Goal: Transaction & Acquisition: Purchase product/service

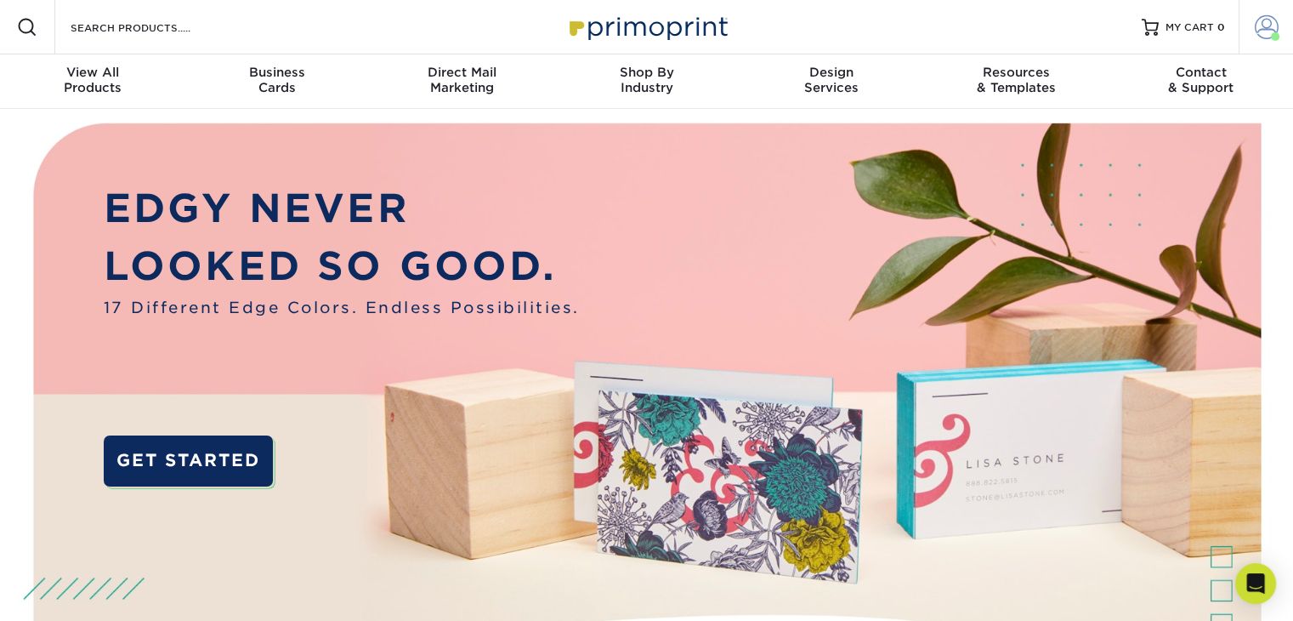
click at [1267, 34] on span at bounding box center [1267, 27] width 24 height 24
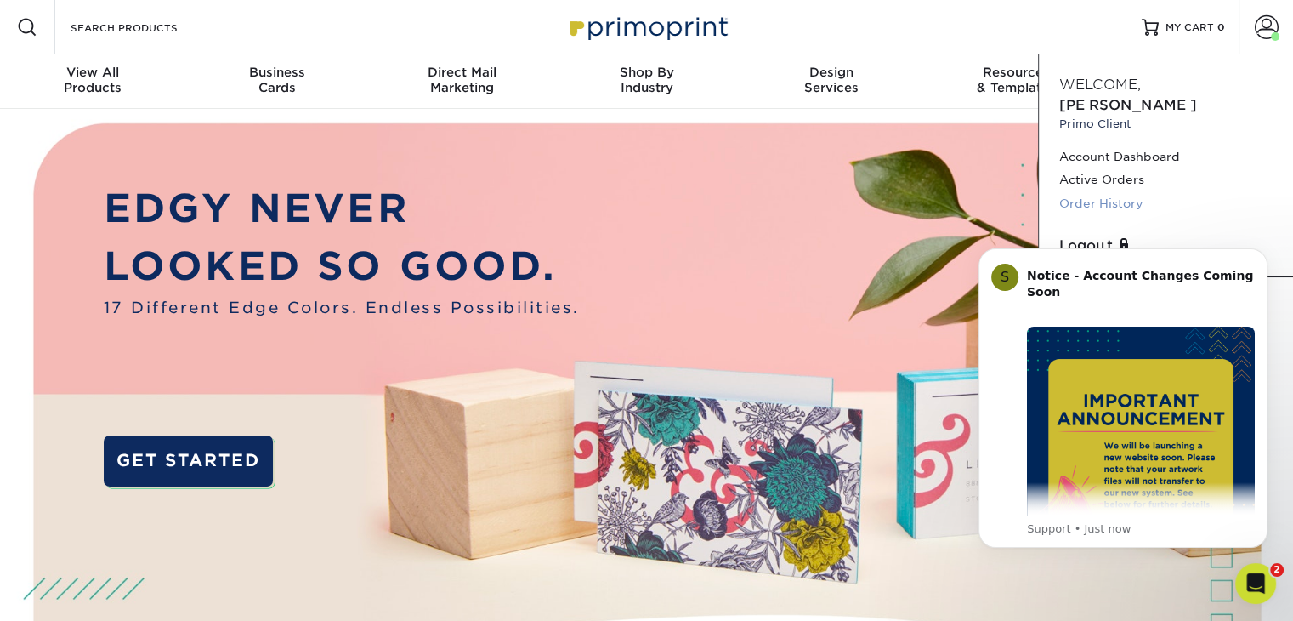
click at [1125, 192] on link "Order History" at bounding box center [1165, 203] width 213 height 23
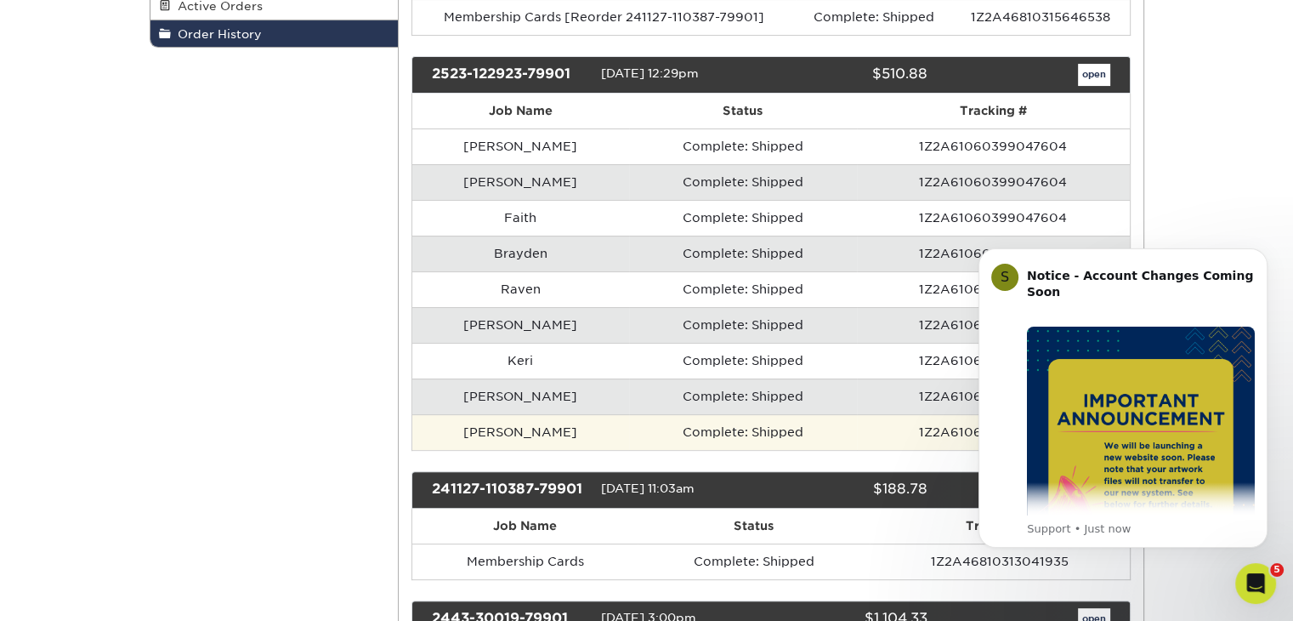
scroll to position [425, 0]
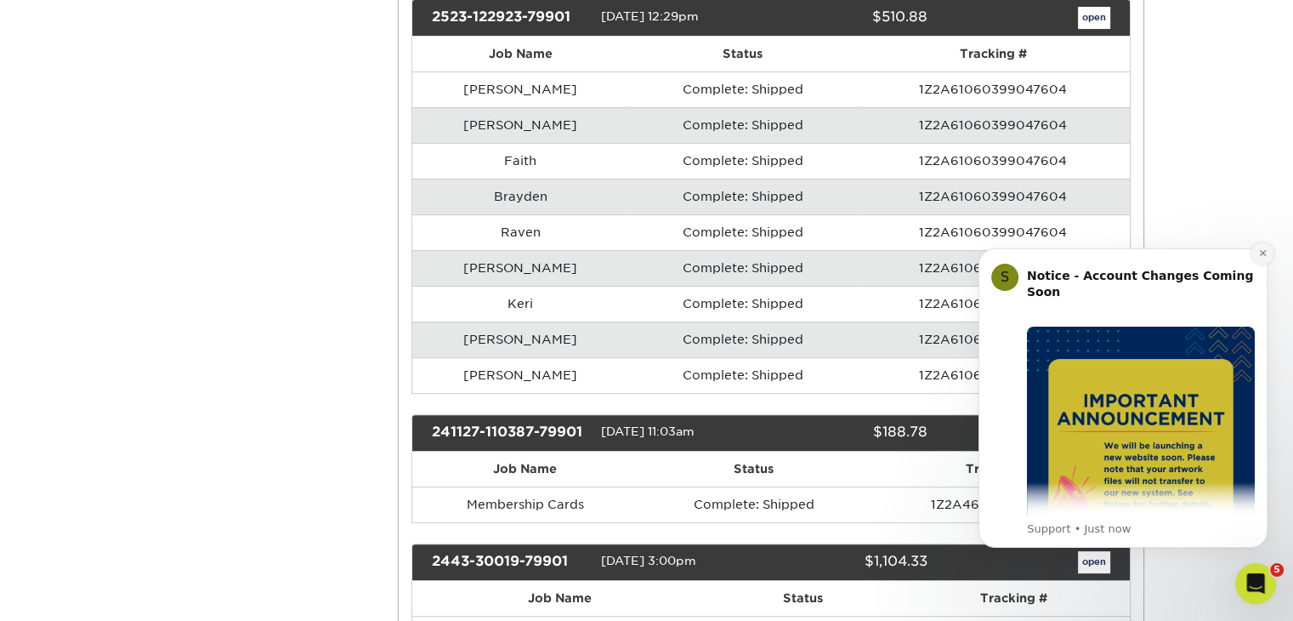
click at [1266, 251] on icon "Dismiss notification" at bounding box center [1262, 252] width 9 height 9
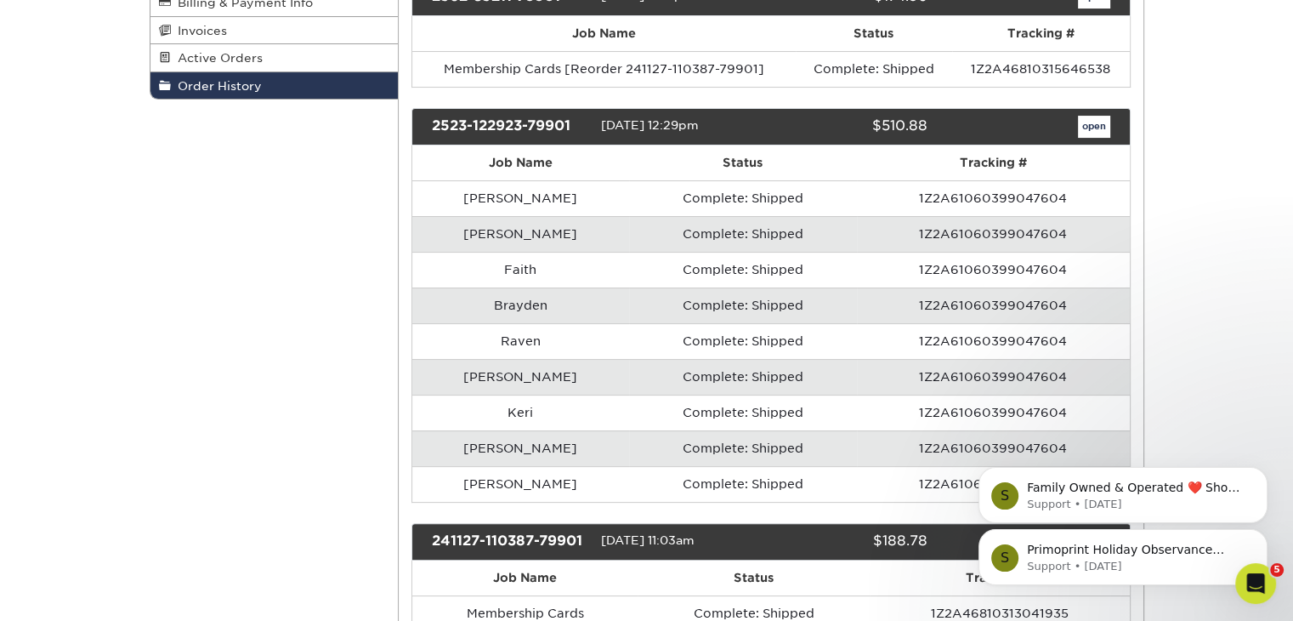
scroll to position [0, 0]
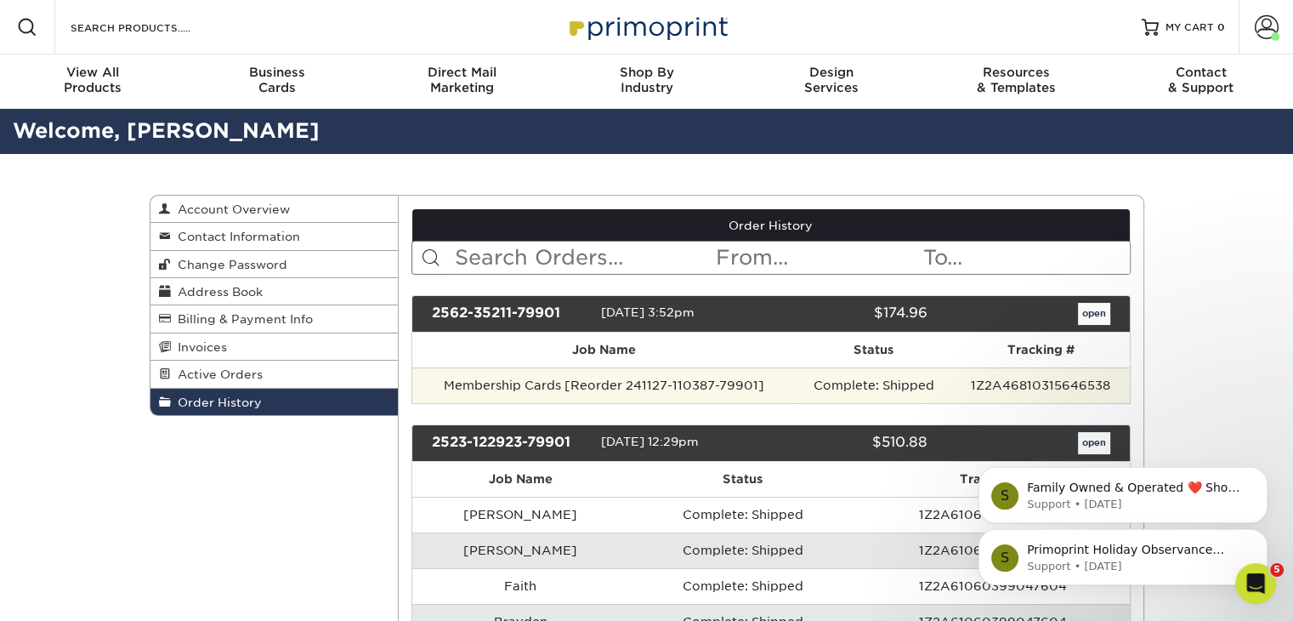
click at [592, 380] on td "Membership Cards [Reorder 241127-110387-79901]" at bounding box center [603, 385] width 383 height 36
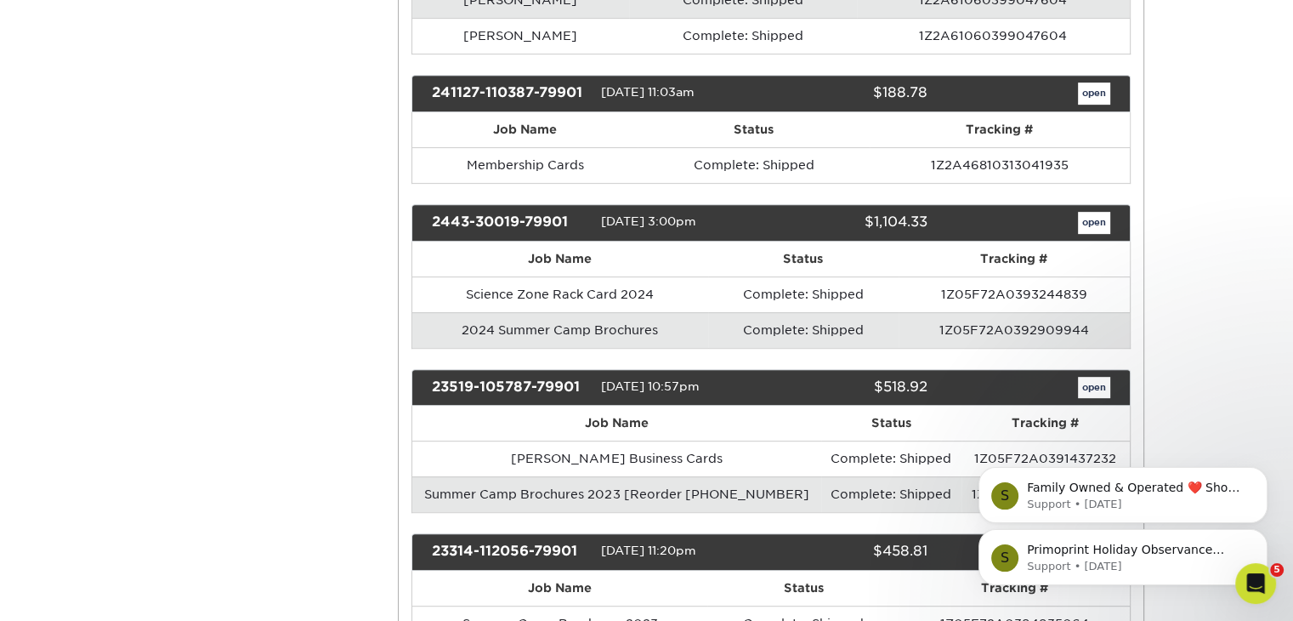
scroll to position [765, 0]
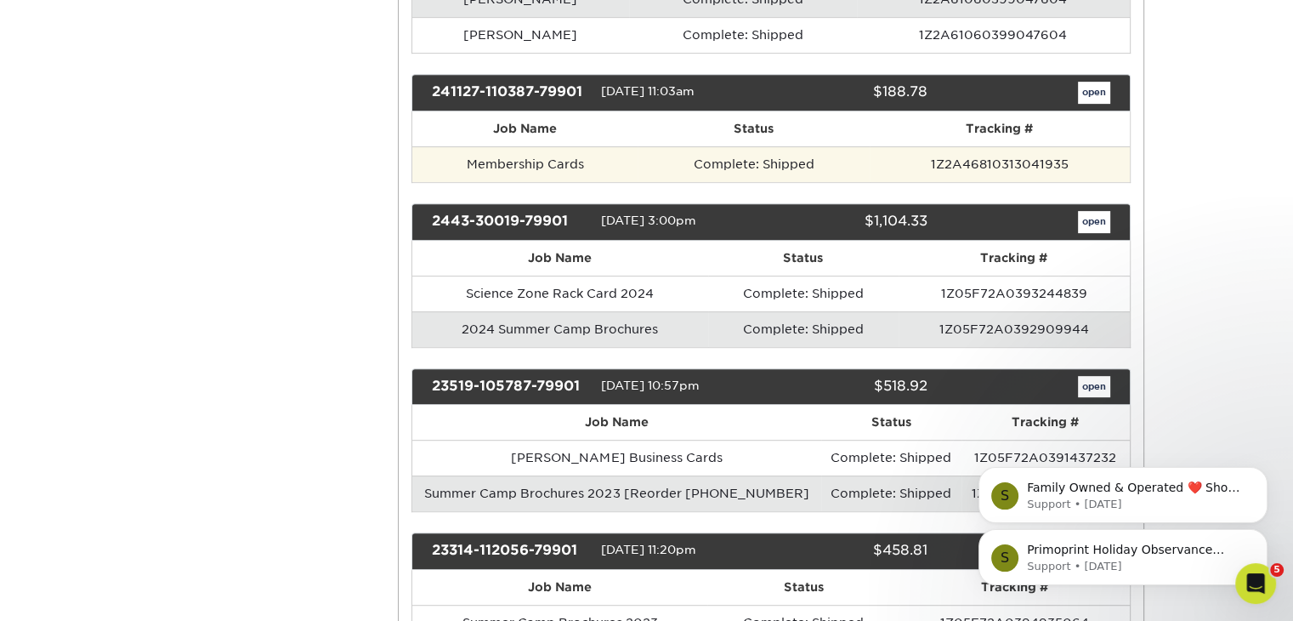
click at [743, 154] on td "Complete: Shipped" at bounding box center [753, 164] width 231 height 36
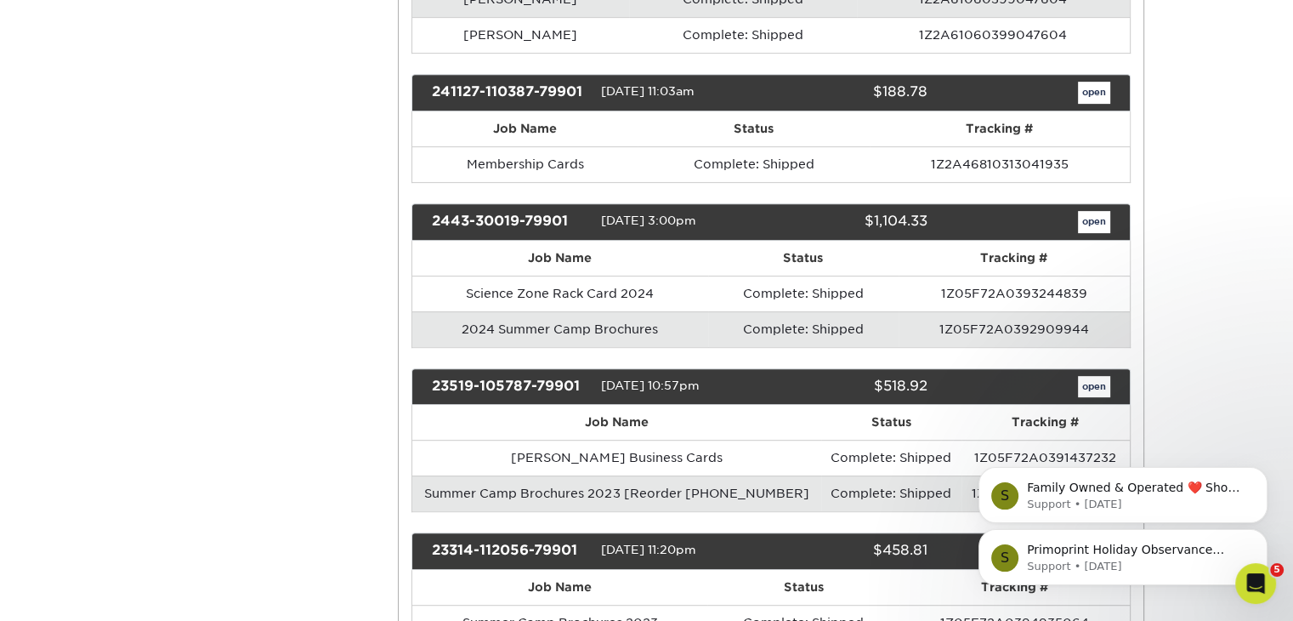
click at [1119, 82] on div "open" at bounding box center [1031, 93] width 182 height 22
click at [1098, 87] on link "open" at bounding box center [1094, 93] width 32 height 22
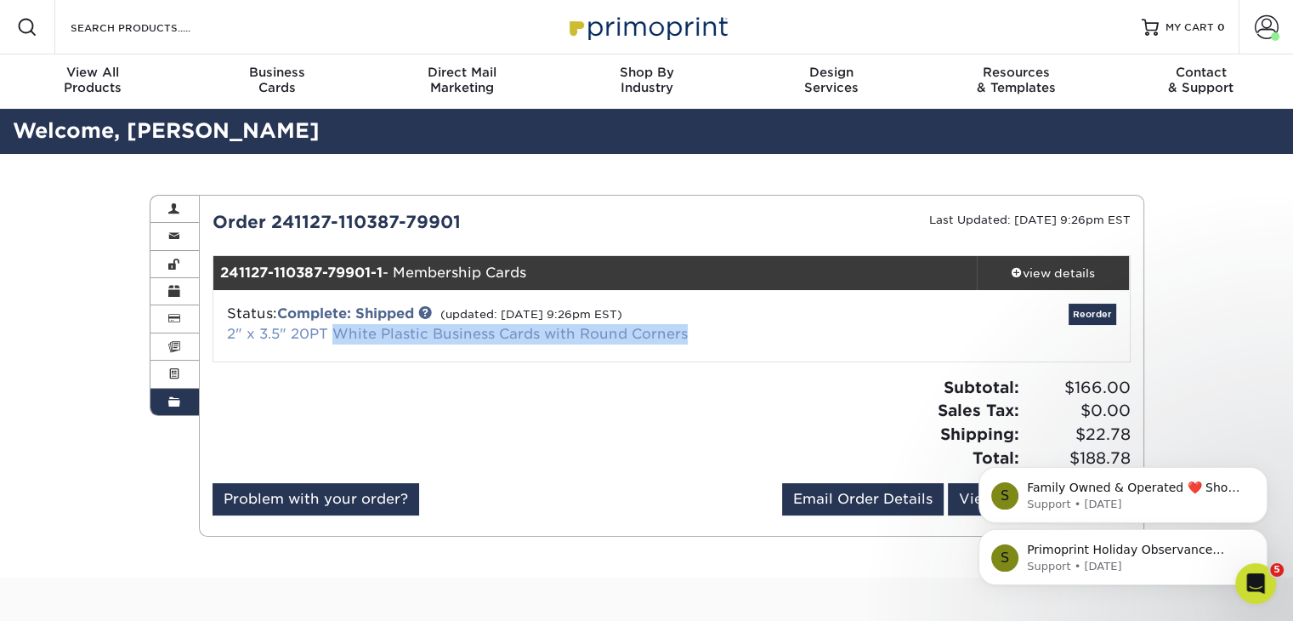
drag, startPoint x: 700, startPoint y: 337, endPoint x: 338, endPoint y: 341, distance: 362.1
click at [338, 341] on div "Status: Complete: Shipped (updated: 12/05/2024 9:26pm EST) 2" x 3.5" 20PT White…" at bounding box center [518, 323] width 609 height 41
copy link "White Plastic Business Cards with Round Corners"
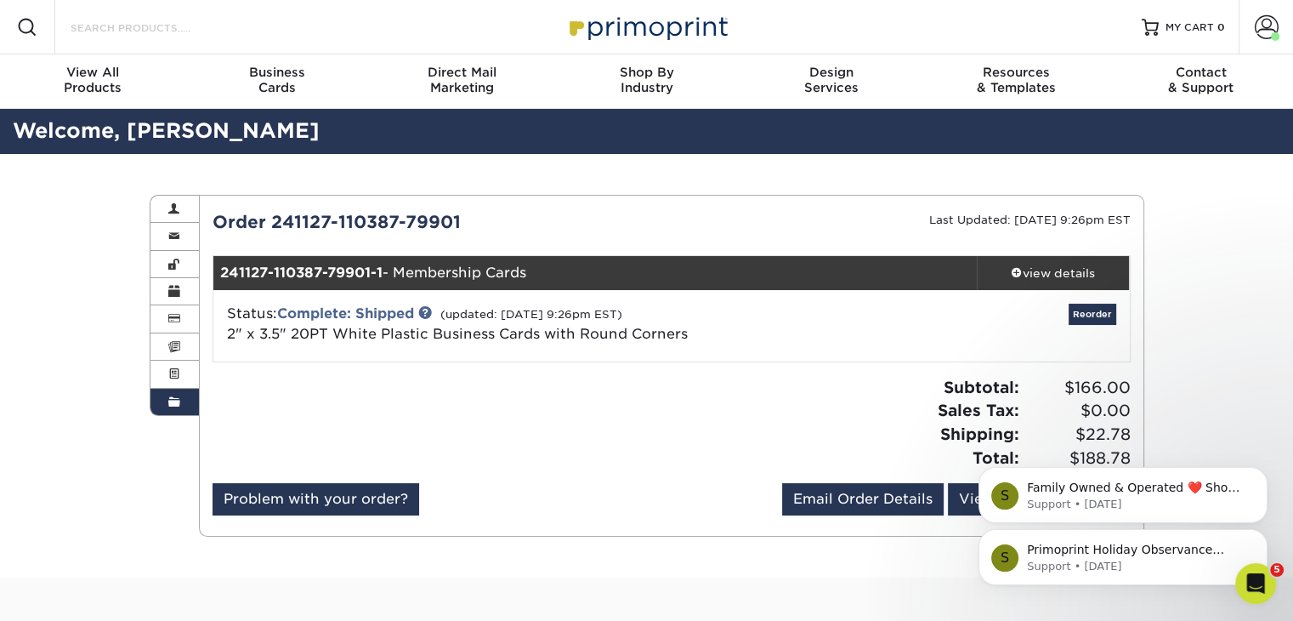
click at [118, 21] on input "Search Products" at bounding box center [152, 27] width 166 height 20
paste input "White Plastic Business Cards with Round Corners"
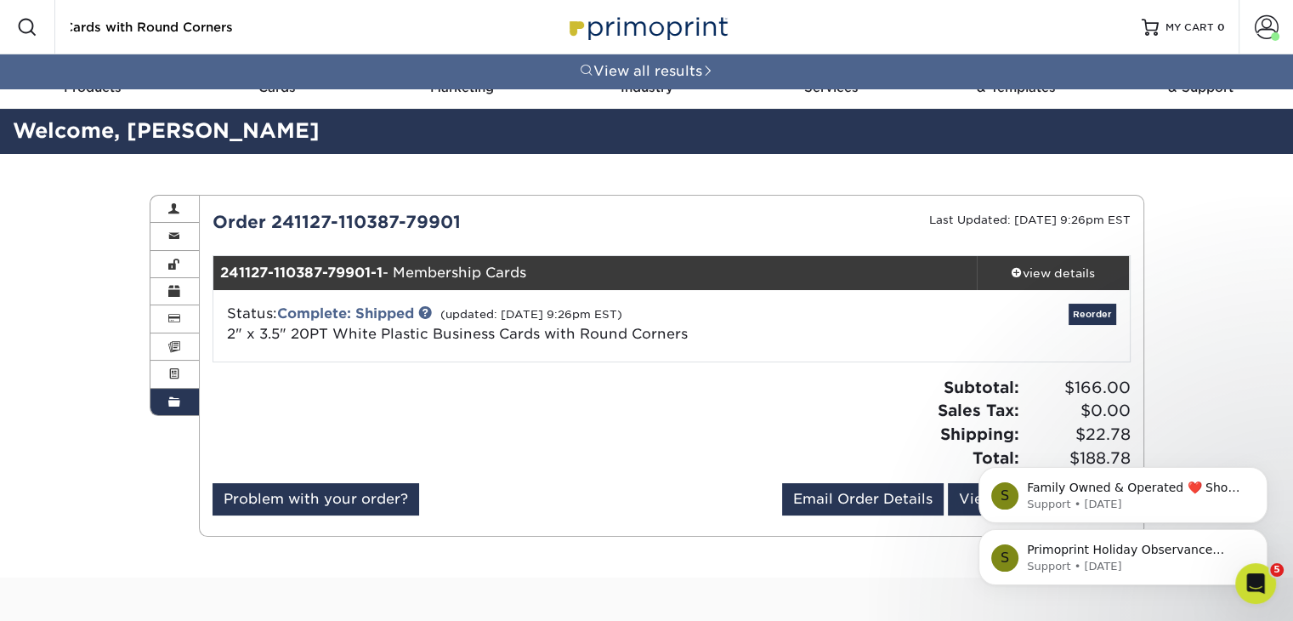
type input "White Plastic Business Cards with Round Corners"
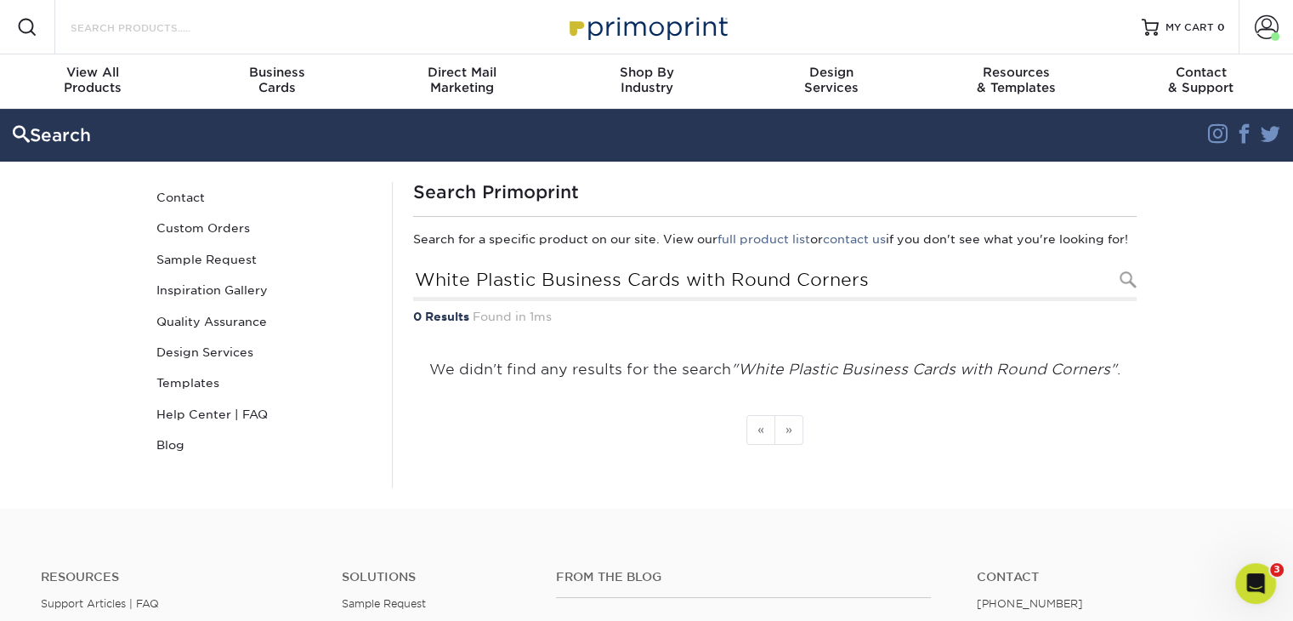
click at [142, 31] on input "Search Products" at bounding box center [152, 27] width 166 height 20
click at [253, 69] on span "Business" at bounding box center [276, 72] width 184 height 15
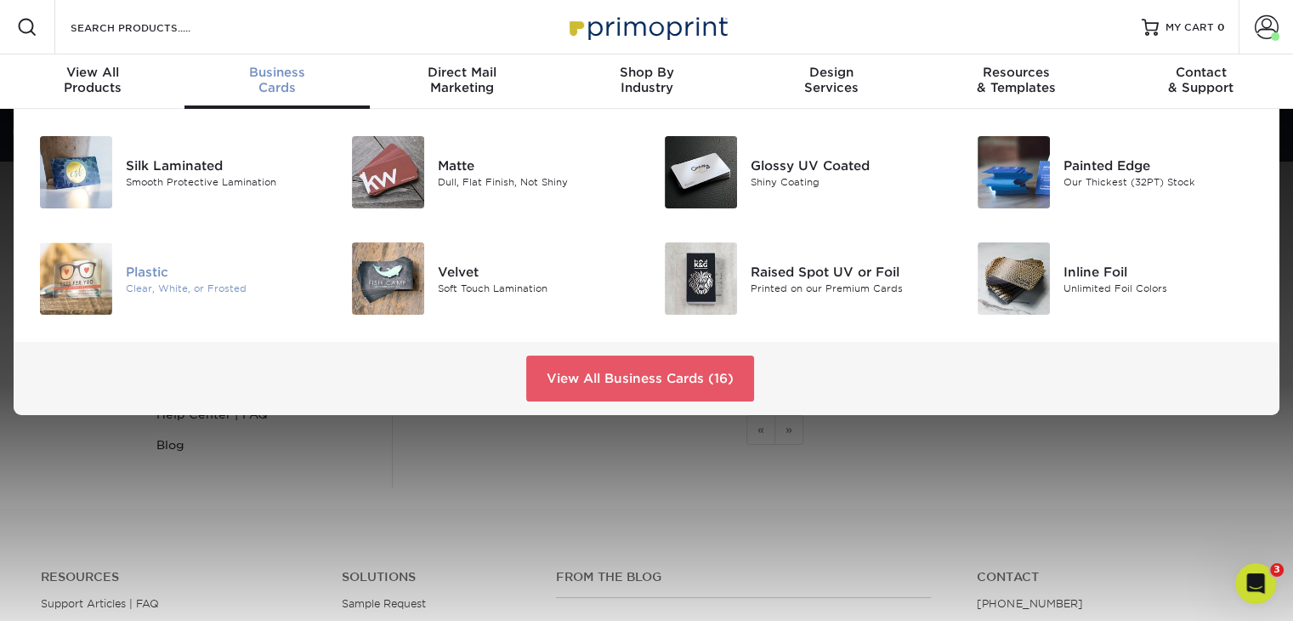
click at [147, 263] on div "Plastic" at bounding box center [224, 271] width 196 height 19
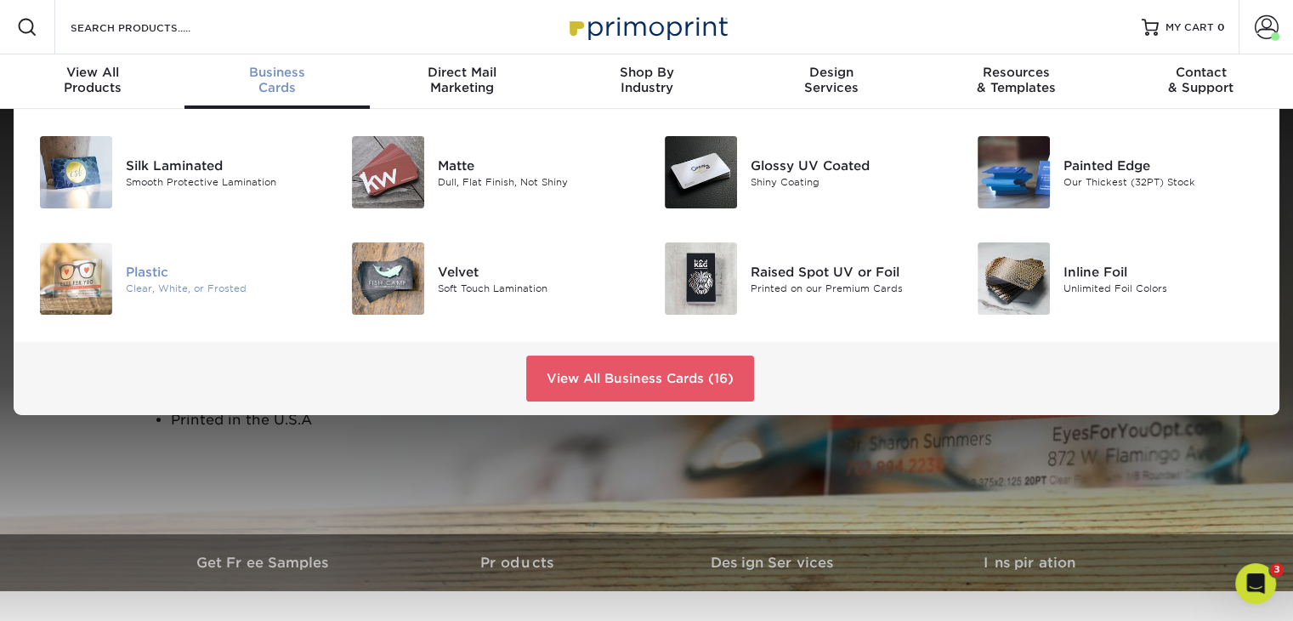
click at [122, 273] on div at bounding box center [73, 278] width 105 height 72
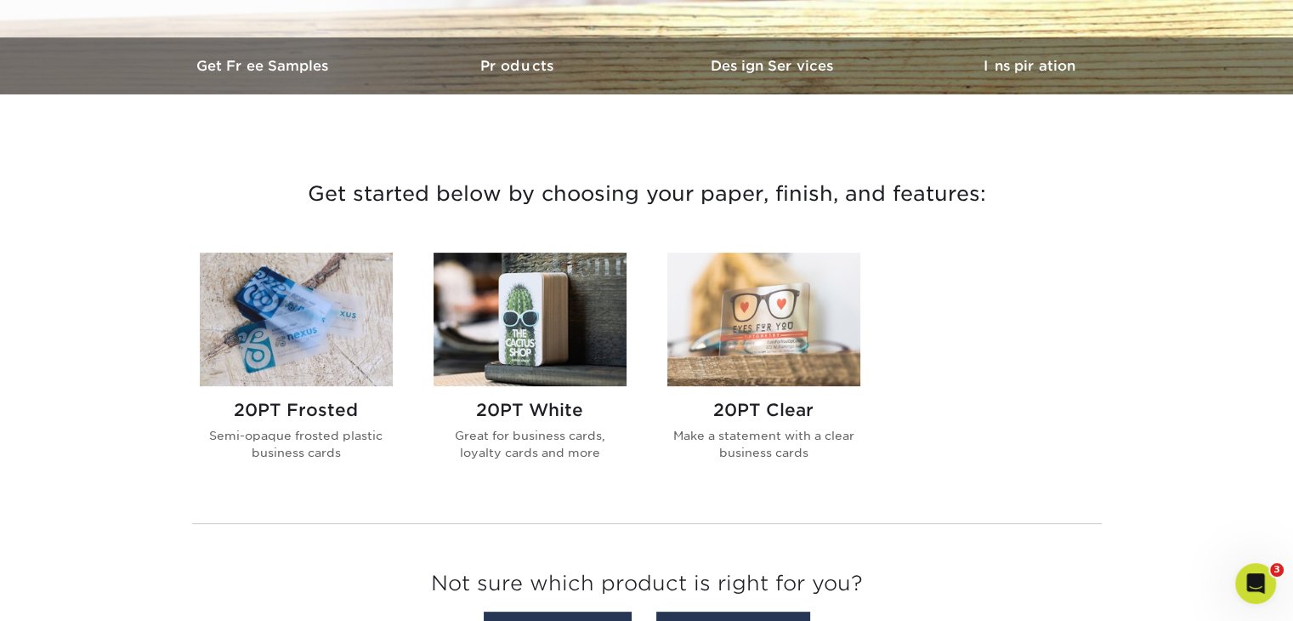
scroll to position [595, 0]
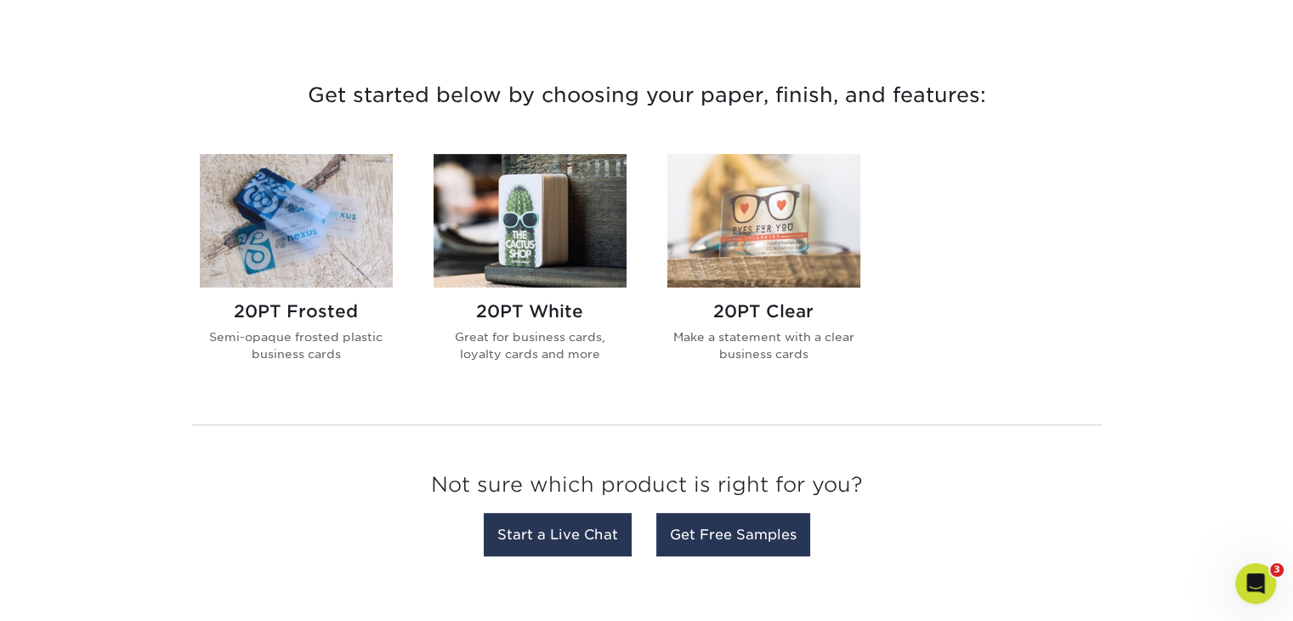
click at [553, 308] on h2 "20PT White" at bounding box center [530, 311] width 193 height 20
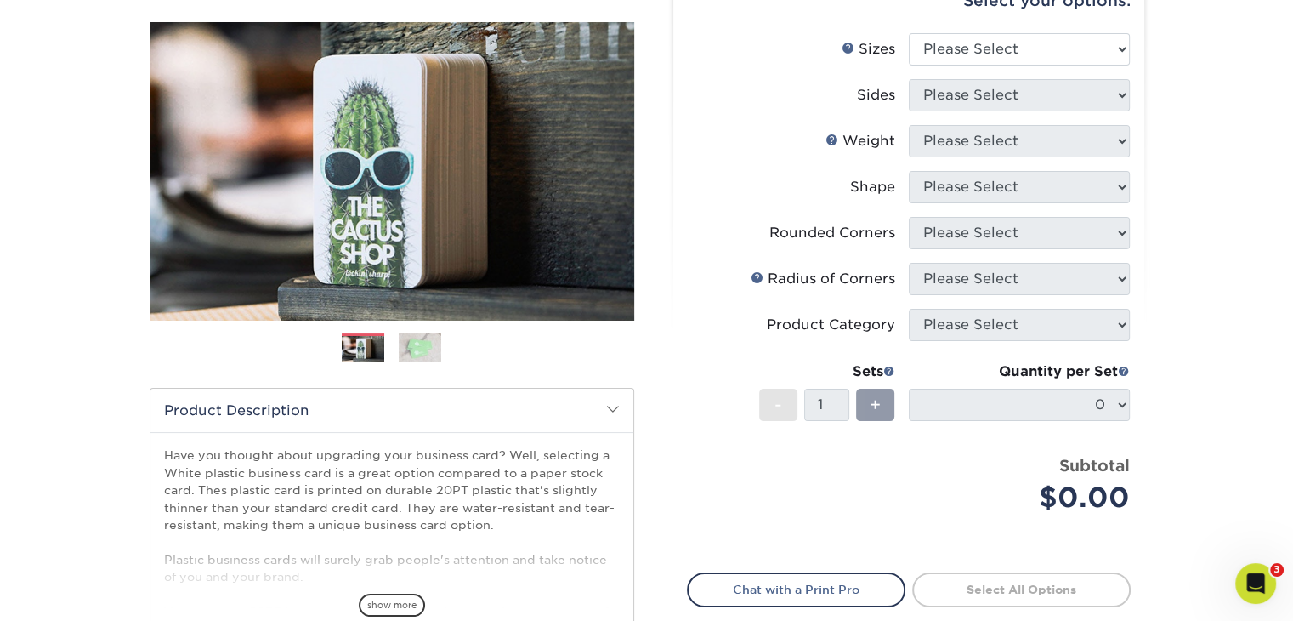
scroll to position [85, 0]
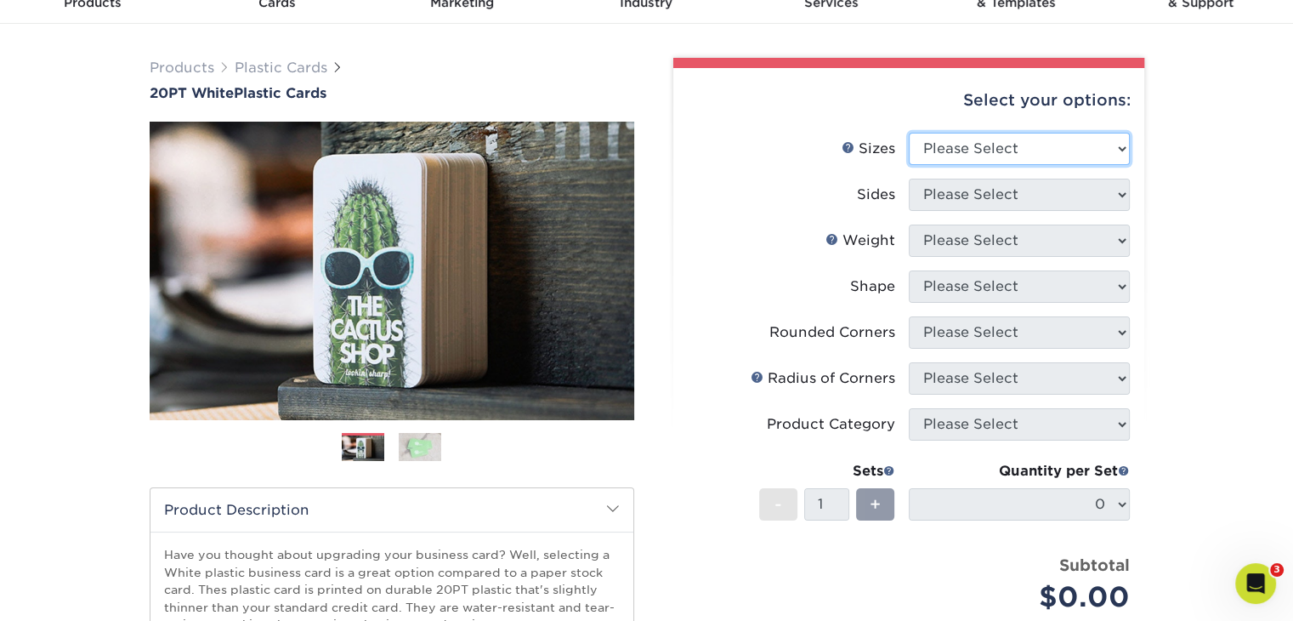
click at [989, 146] on select "Please Select 2" x 3.5" 2" x 8" 2.12" x 3.375" 2.5" x 2.5" 4.25" x 6"" at bounding box center [1019, 149] width 221 height 32
select select "2.00x3.50"
click at [909, 133] on select "Please Select 2" x 3.5" 2" x 8" 2.12" x 3.375" 2.5" x 2.5" 4.25" x 6"" at bounding box center [1019, 149] width 221 height 32
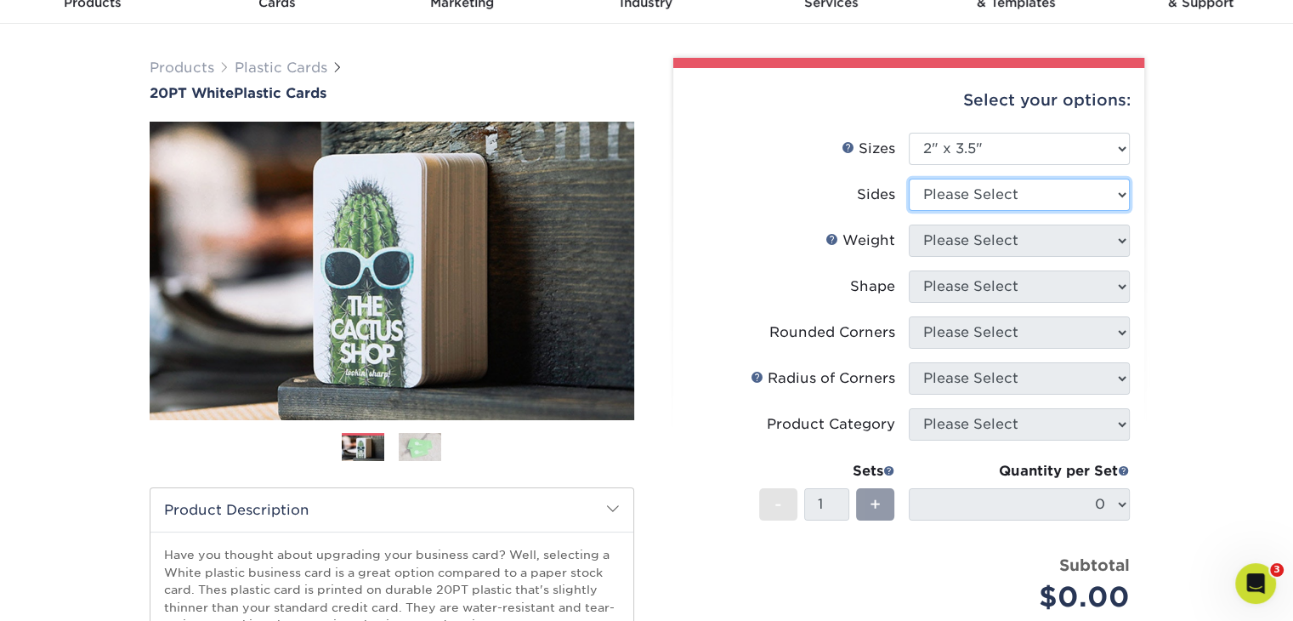
click at [986, 191] on select "Please Select Print Both Sides Print Front Only" at bounding box center [1019, 195] width 221 height 32
select select "13abbda7-1d64-4f25-8bb2-c179b224825d"
click at [909, 179] on select "Please Select Print Both Sides Print Front Only" at bounding box center [1019, 195] width 221 height 32
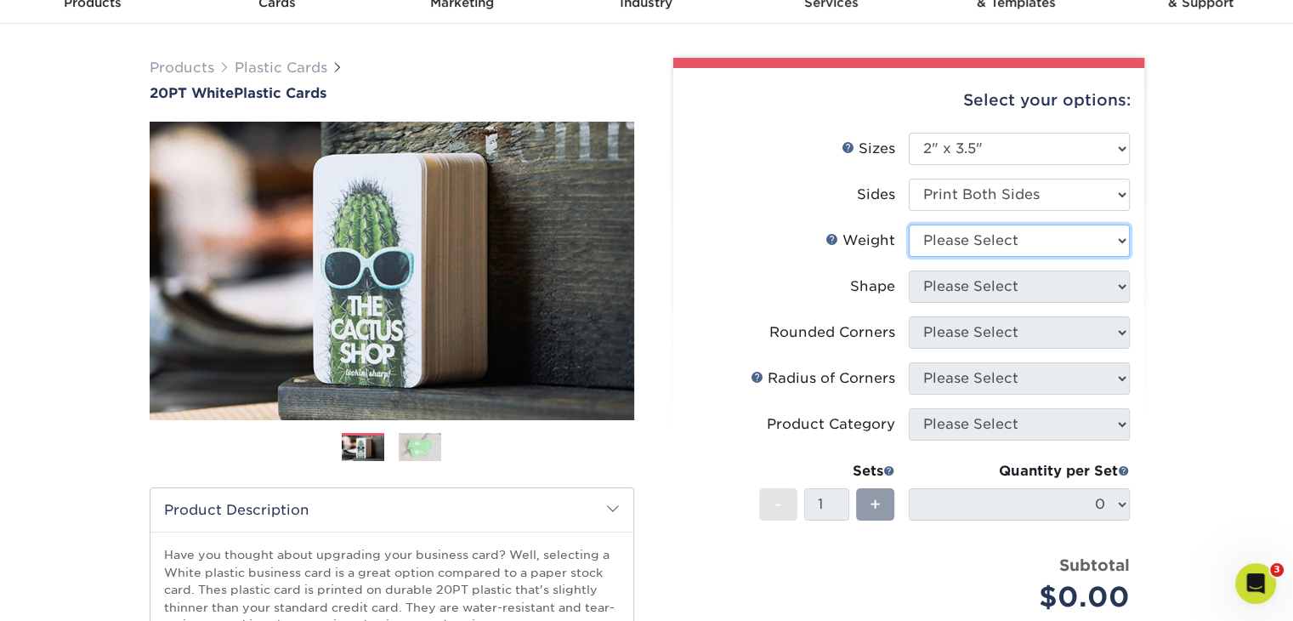
click at [1003, 244] on select "Please Select 20PT White Plastic" at bounding box center [1019, 240] width 221 height 32
select select "20PT White Plastic"
click at [909, 224] on select "Please Select 20PT White Plastic" at bounding box center [1019, 240] width 221 height 32
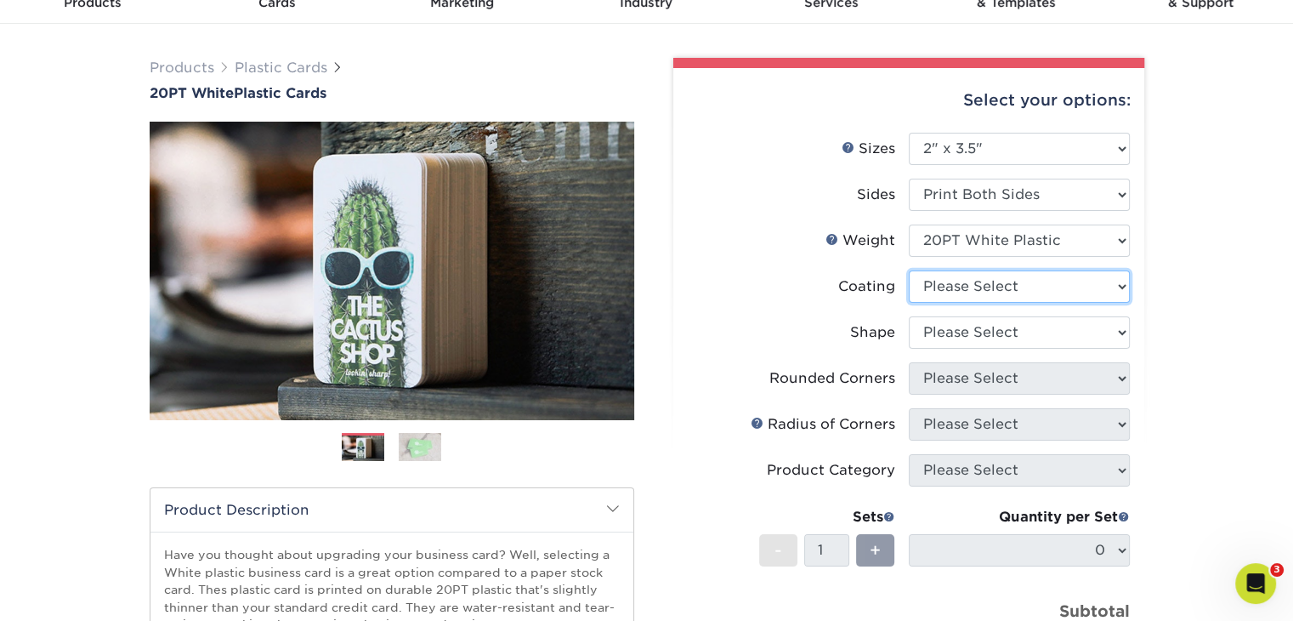
click at [1111, 279] on select at bounding box center [1019, 286] width 221 height 32
click at [1139, 286] on div "Select your options: Sizes Help Sizes Please Select 2" x 3.5" 2" x 8" 2.12" x 3…" at bounding box center [908, 468] width 471 height 800
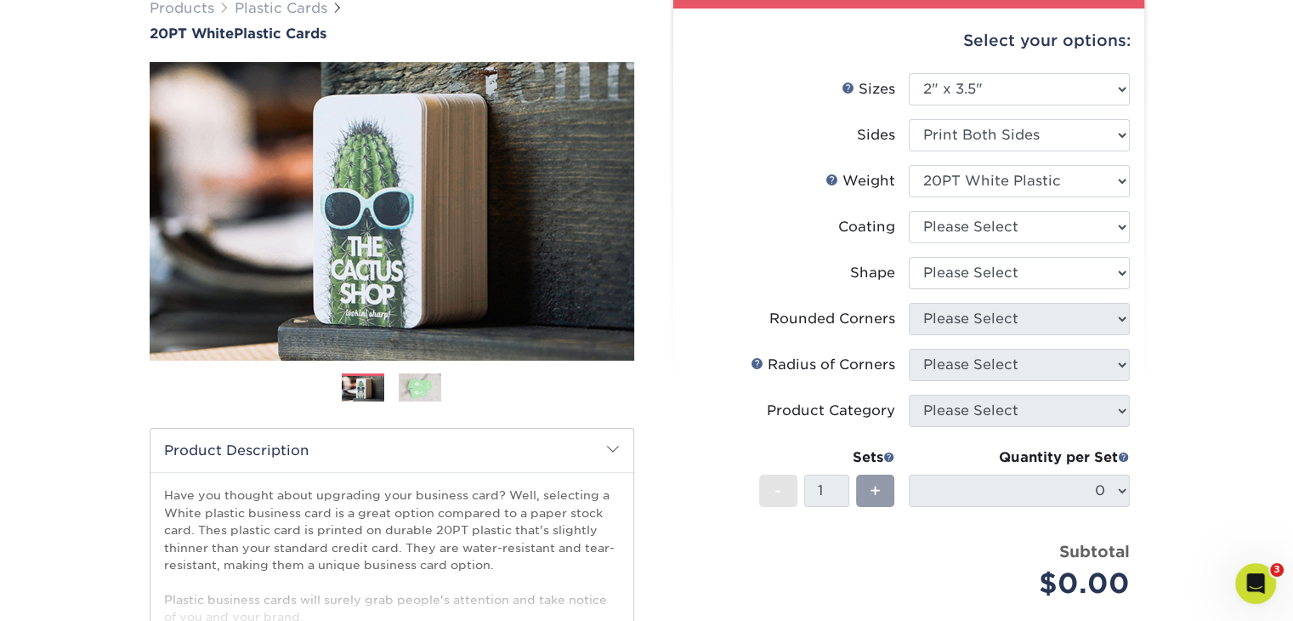
scroll to position [170, 0]
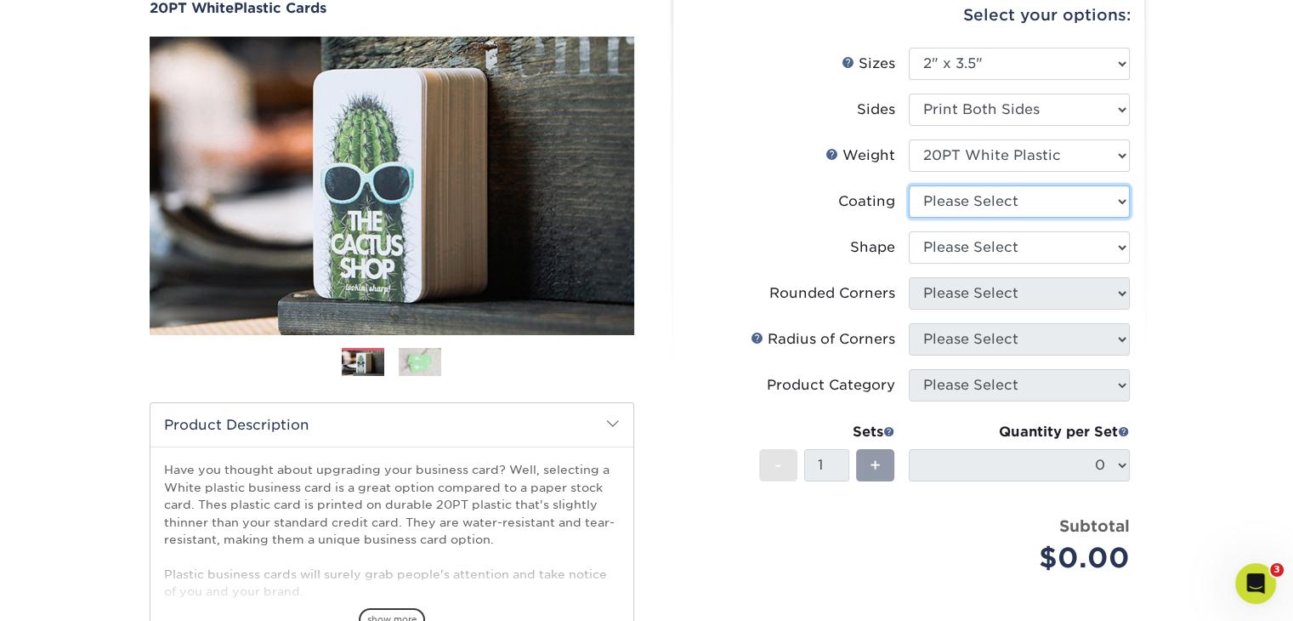
click at [1098, 200] on select at bounding box center [1019, 201] width 221 height 32
select select "3e7618de-abca-4bda-9f97-8b9129e913d8"
click at [909, 185] on select at bounding box center [1019, 201] width 221 height 32
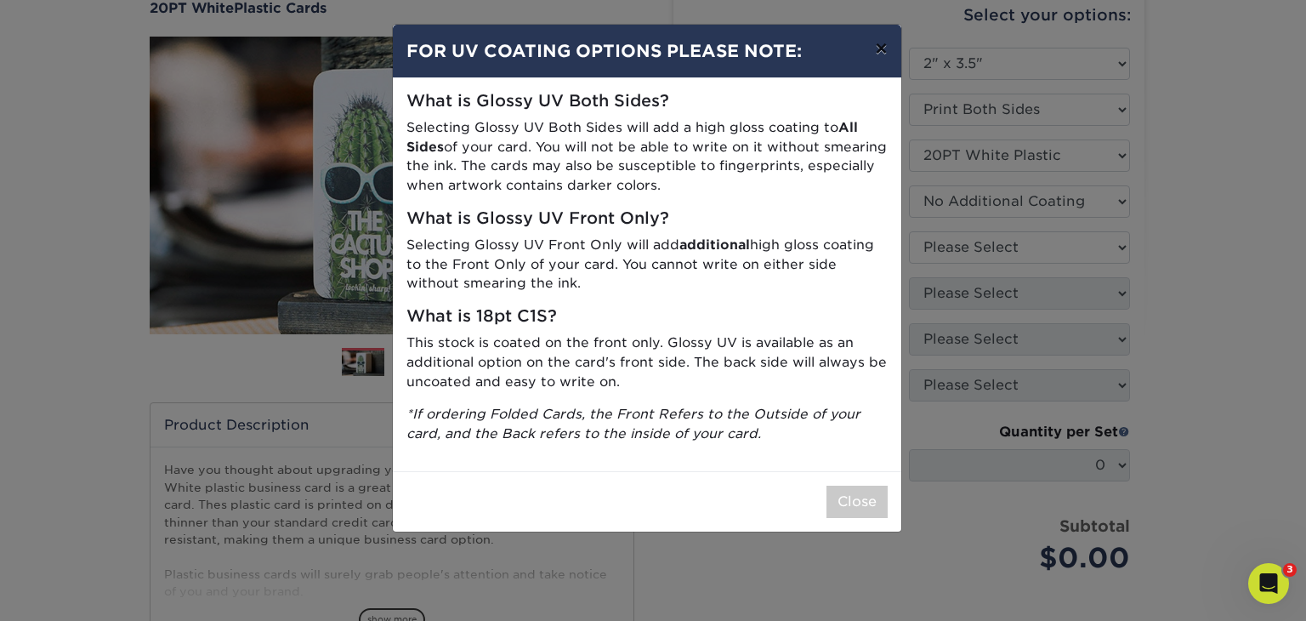
click at [883, 52] on button "×" at bounding box center [880, 49] width 39 height 48
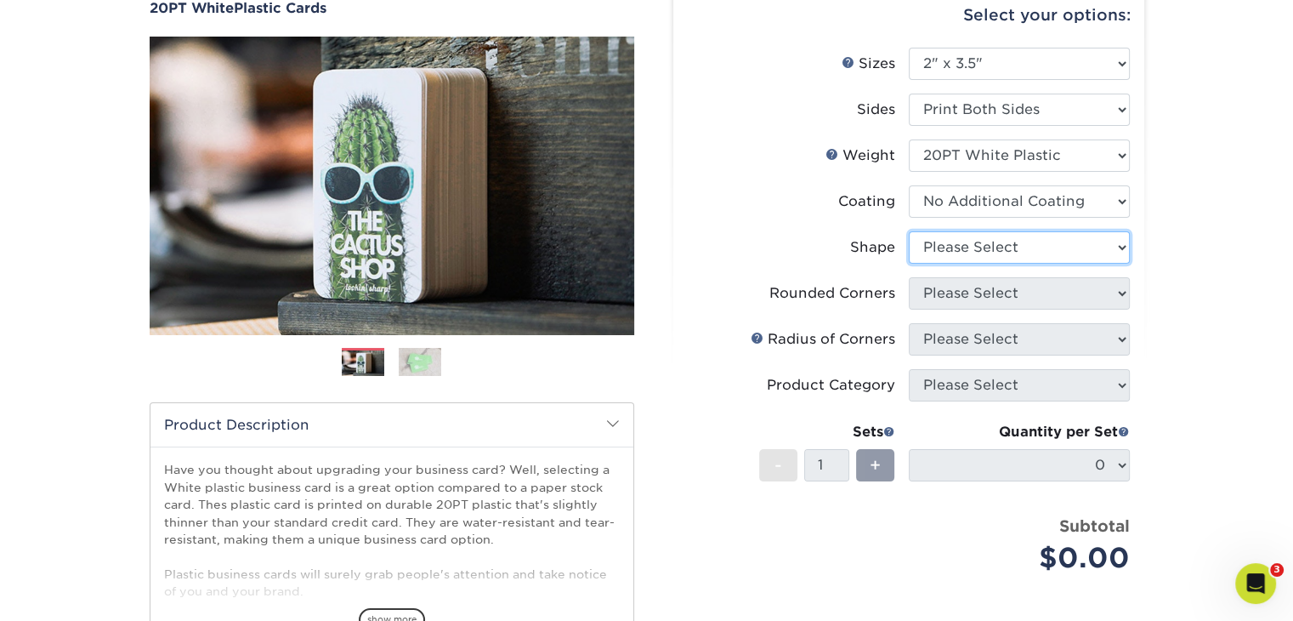
click at [972, 245] on select "Please Select Oval Standard" at bounding box center [1019, 247] width 221 height 32
select select "standard"
click at [909, 231] on select "Please Select Oval Standard" at bounding box center [1019, 247] width 221 height 32
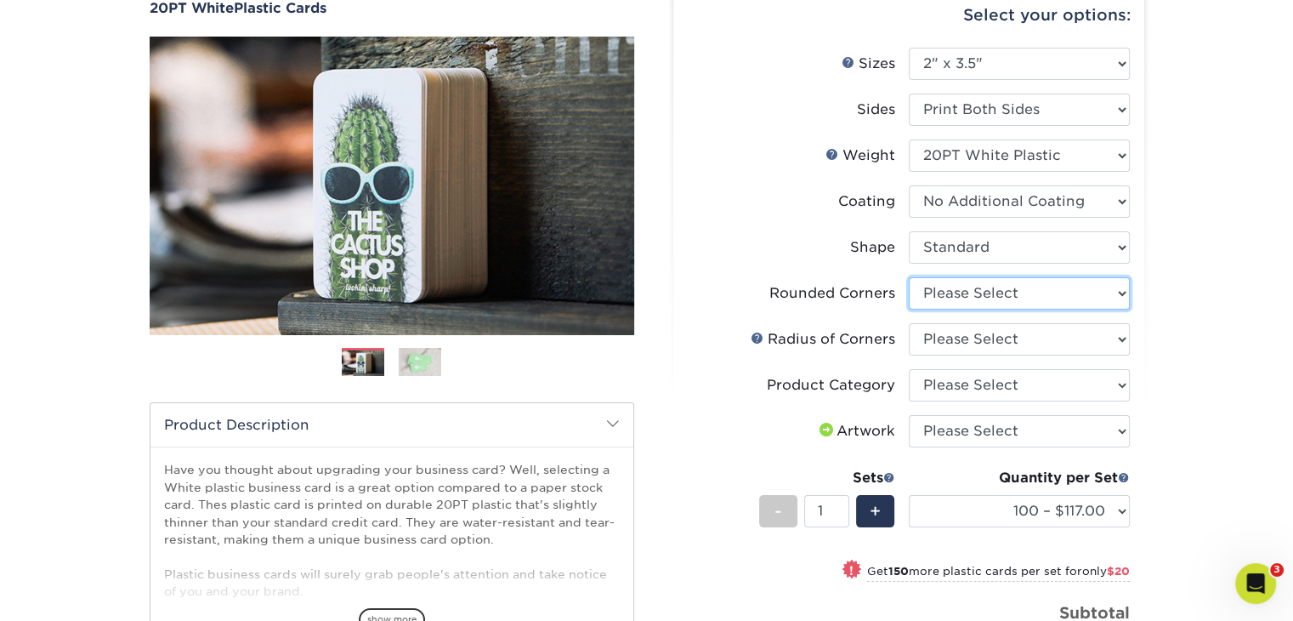
click at [1023, 300] on select "Please Select Yes - Round 4 Corners" at bounding box center [1019, 293] width 221 height 32
select select "7672df9e-0e0a-464d-8e1f-920c575e4da3"
click at [909, 277] on select "Please Select Yes - Round 4 Corners" at bounding box center [1019, 293] width 221 height 32
click at [1022, 339] on select "Please Select Rounded 1/8" Rounded 1/4"" at bounding box center [1019, 339] width 221 height 32
select select "589680c7-ee9a-431b-9d12-d7aeb1386a97"
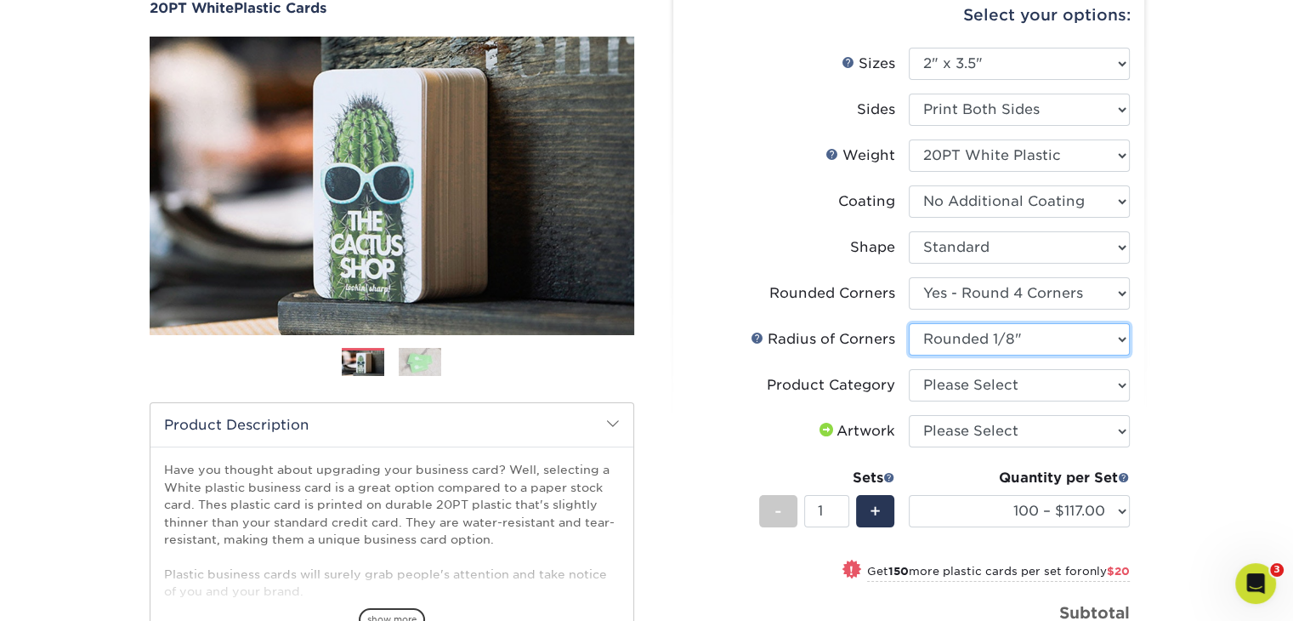
click at [909, 323] on select "Please Select Rounded 1/8" Rounded 1/4"" at bounding box center [1019, 339] width 221 height 32
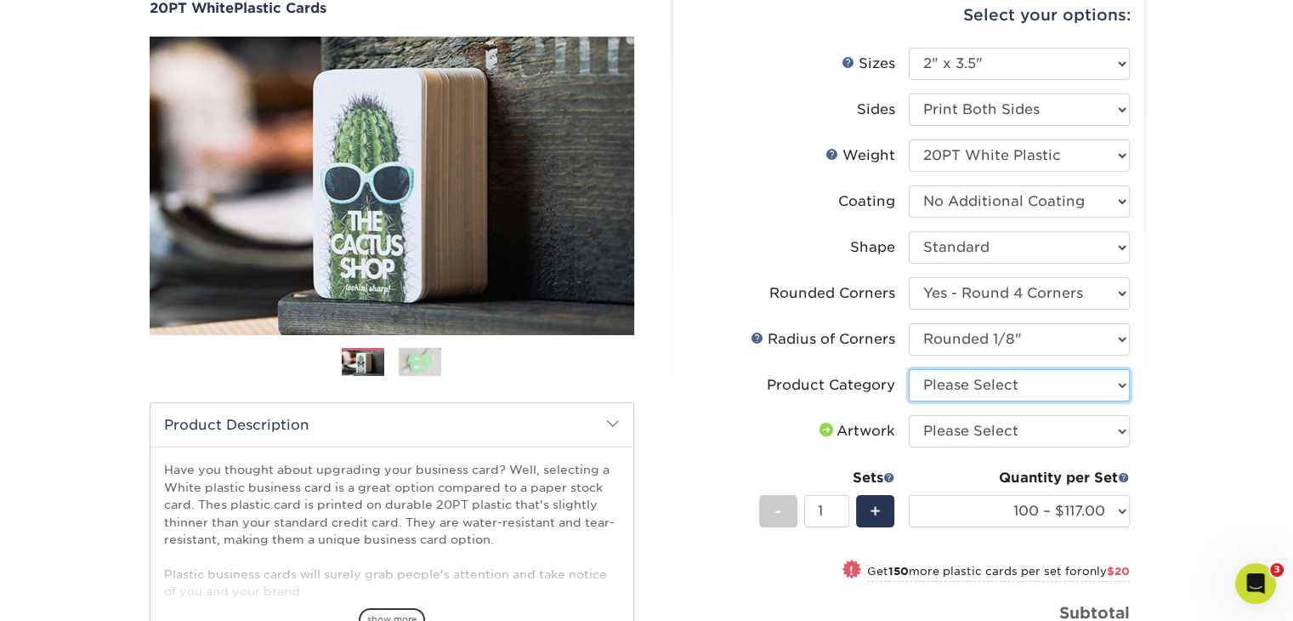
click at [1035, 398] on select "Please Select Business Cards" at bounding box center [1019, 385] width 221 height 32
select select "3b5148f1-0588-4f88-a218-97bcfdce65c1"
click at [909, 369] on select "Please Select Business Cards" at bounding box center [1019, 385] width 221 height 32
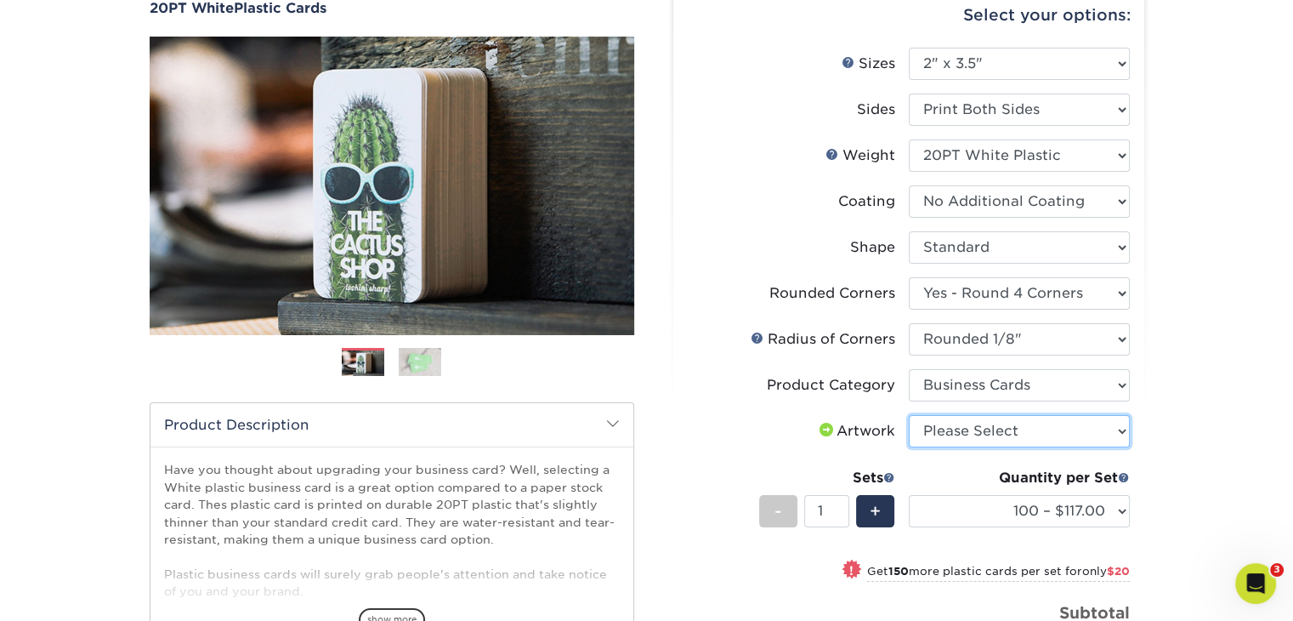
click at [1021, 428] on select "Please Select I will upload files I need a design - $100" at bounding box center [1019, 431] width 221 height 32
select select "upload"
click at [909, 415] on select "Please Select I will upload files I need a design - $100" at bounding box center [1019, 431] width 221 height 32
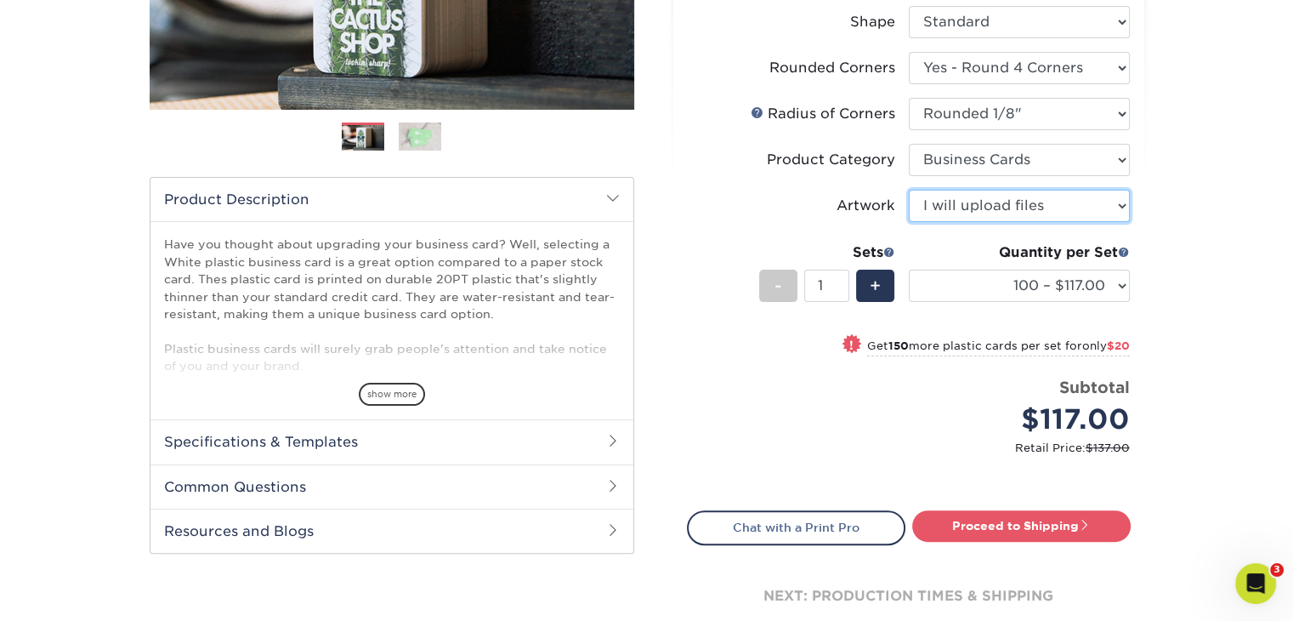
scroll to position [425, 0]
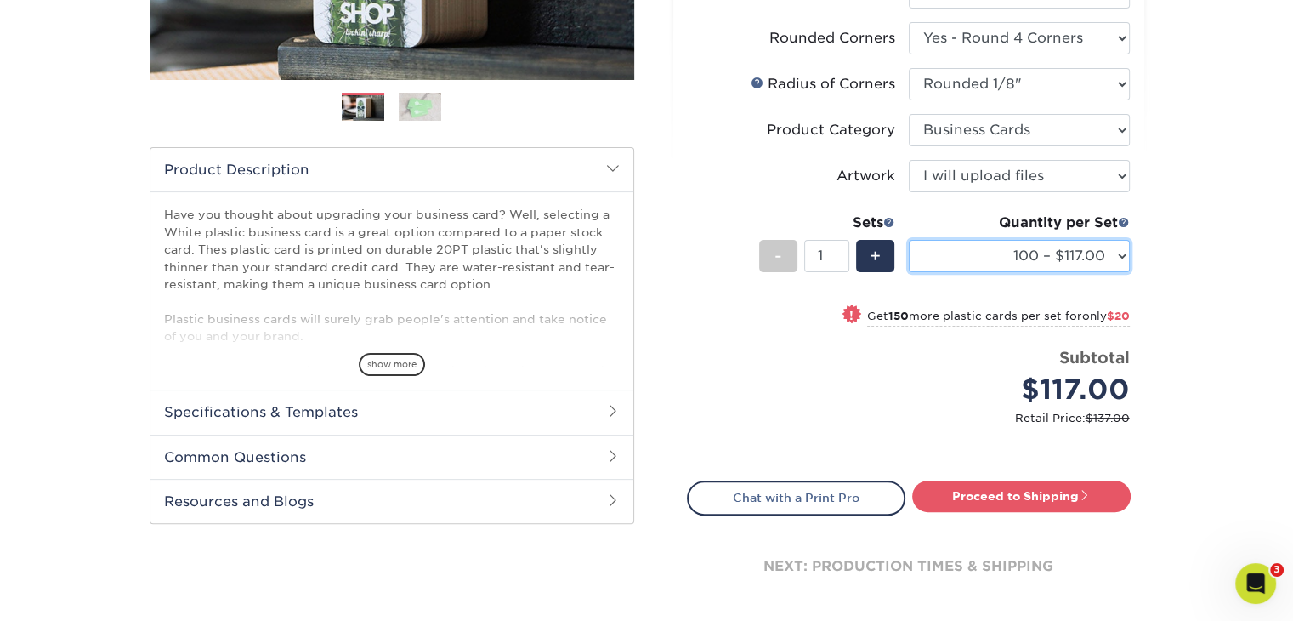
click at [1119, 249] on select "100 – $117.00 250 – $137.00 500 – $166.00 1000 – $193.00 2500 – $461.00 5000 – …" at bounding box center [1019, 256] width 221 height 32
select select "1000 – $193.00"
click at [909, 240] on select "100 – $117.00 250 – $137.00 500 – $166.00 1000 – $193.00 2500 – $461.00 5000 – …" at bounding box center [1019, 256] width 221 height 32
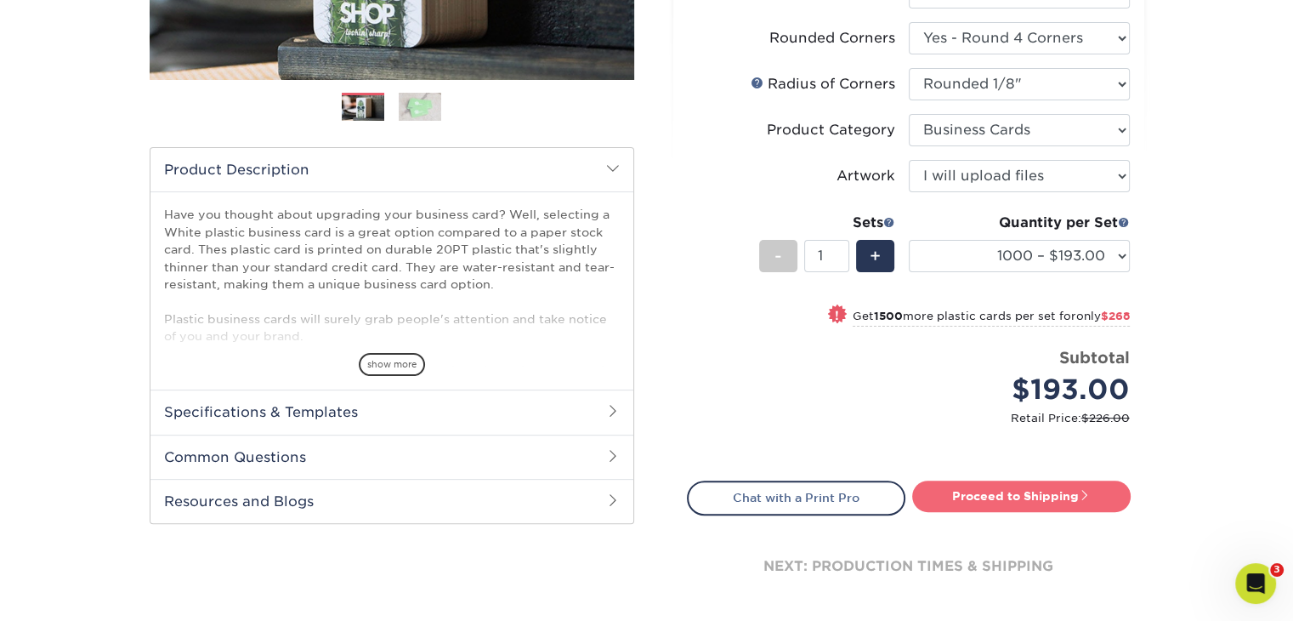
click at [1057, 491] on link "Proceed to Shipping" at bounding box center [1021, 495] width 218 height 31
type input "Set 1"
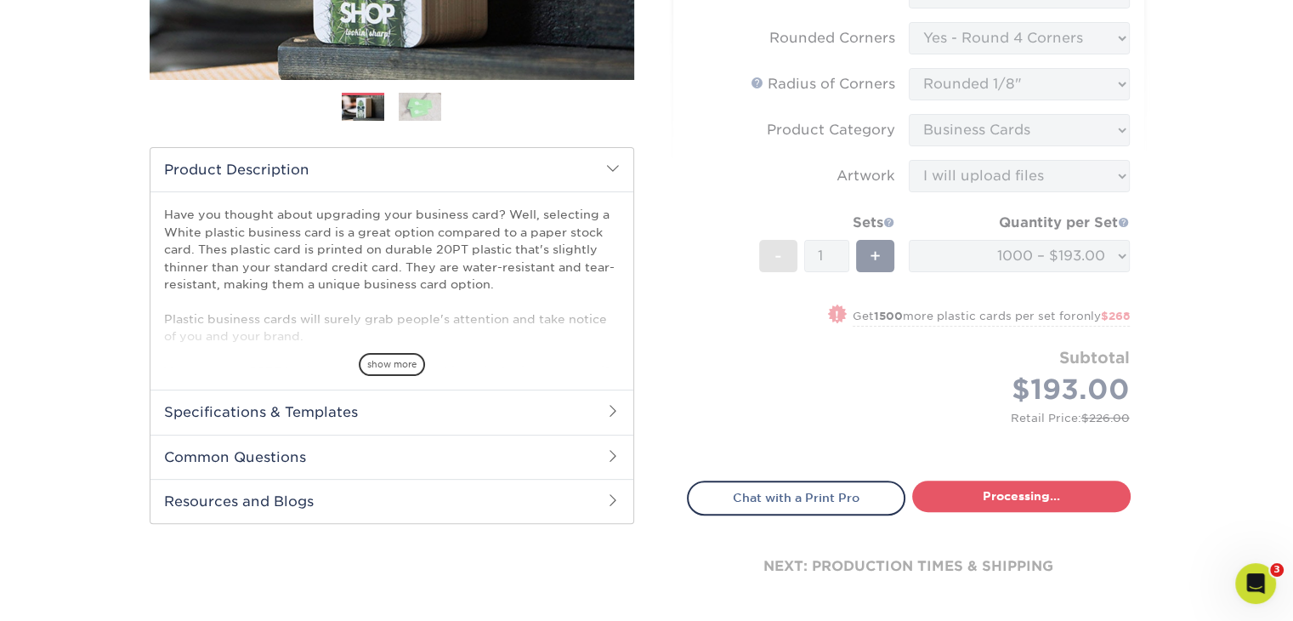
select select "a2e47ad0-6bc7-4aa6-94c5-dda1c3cfac49"
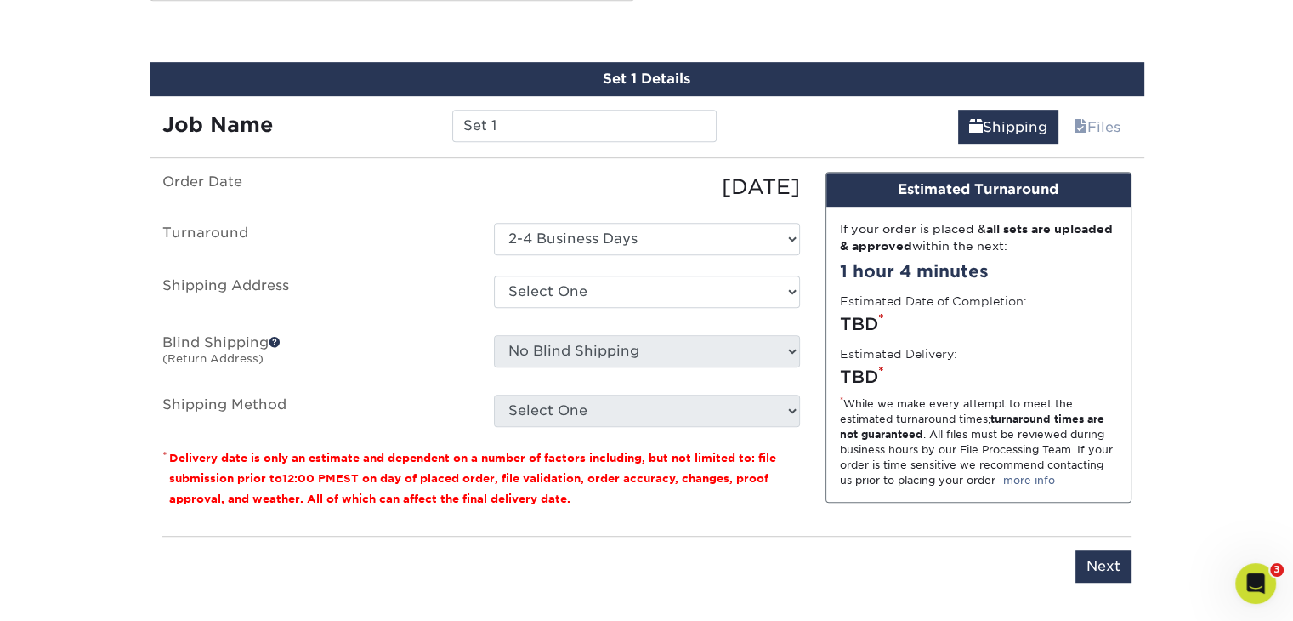
scroll to position [949, 0]
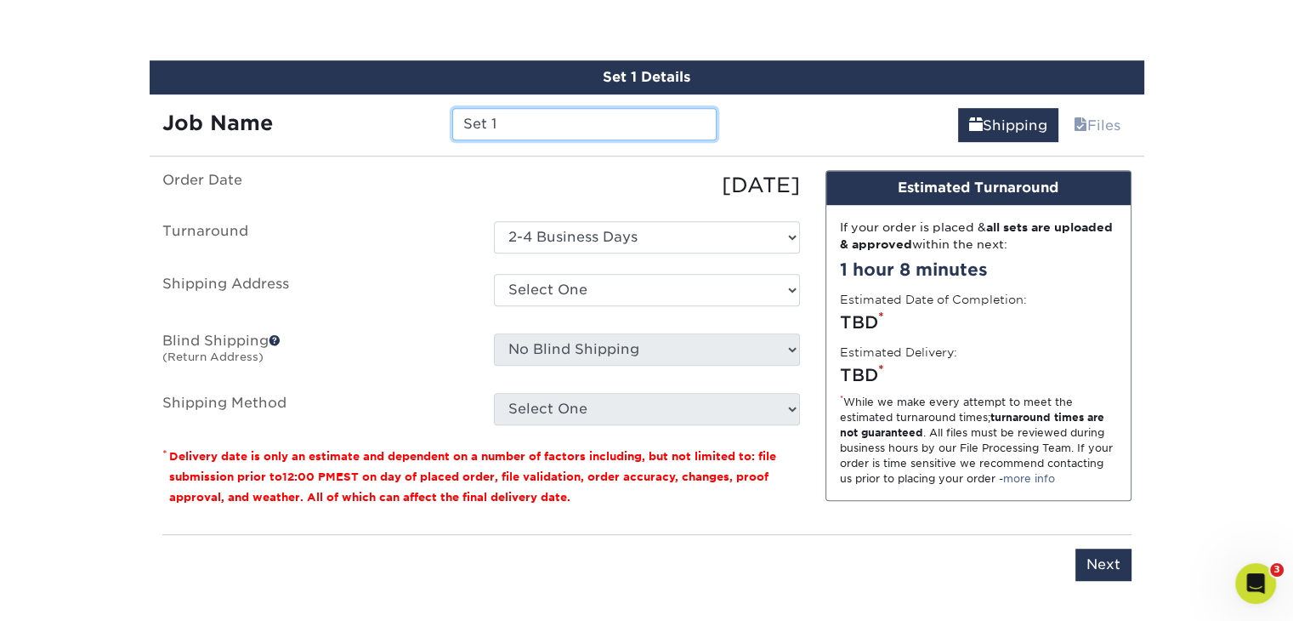
drag, startPoint x: 530, startPoint y: 128, endPoint x: 455, endPoint y: 121, distance: 75.1
click at [455, 121] on input "Set 1" at bounding box center [584, 124] width 264 height 32
type input "2026 Membership Cards"
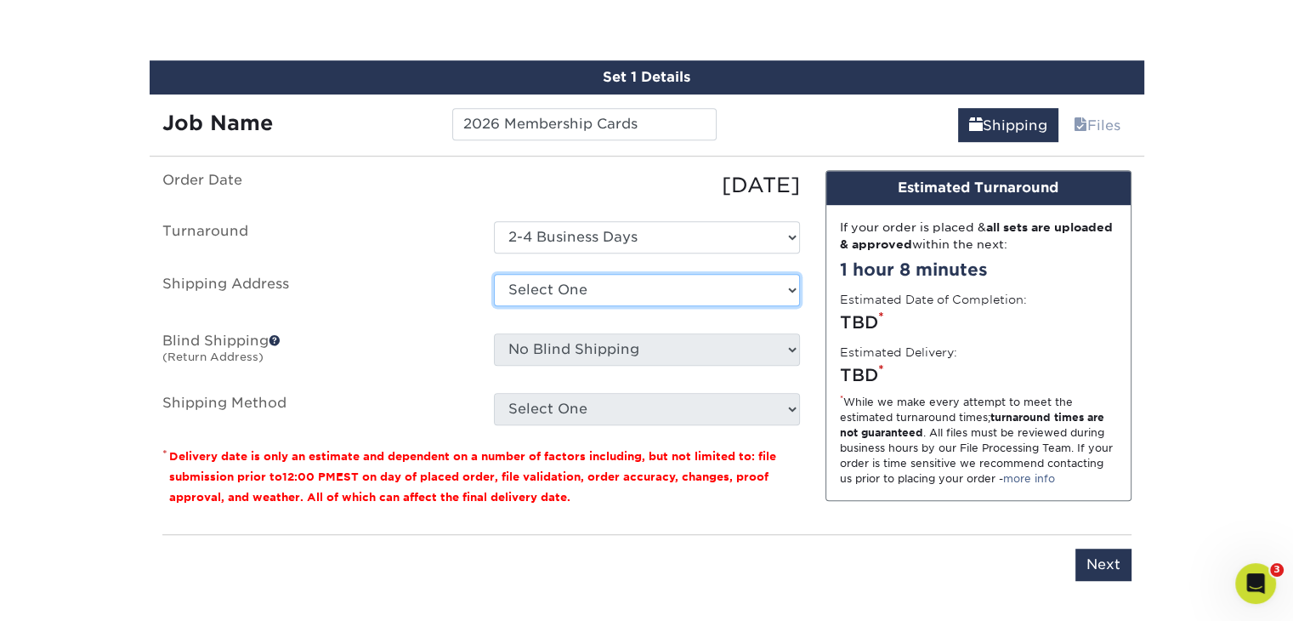
click at [588, 287] on select "Select One Main Shipping + Add New Address" at bounding box center [647, 290] width 306 height 32
select select "202775"
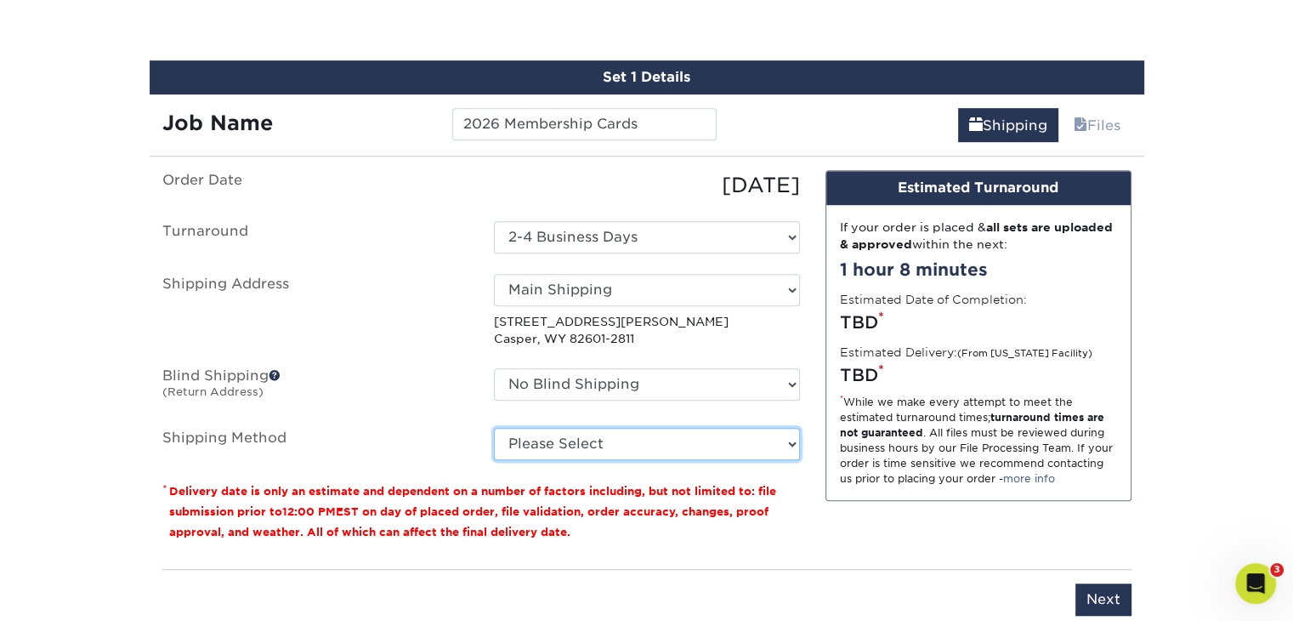
click at [567, 441] on select "Please Select Ground Shipping (+$8.96) 3 Day Shipping Service (+$22.74) 2 Day A…" at bounding box center [647, 444] width 306 height 32
select select "03"
click at [494, 428] on select "Please Select Ground Shipping (+$8.96) 3 Day Shipping Service (+$22.74) 2 Day A…" at bounding box center [647, 444] width 306 height 32
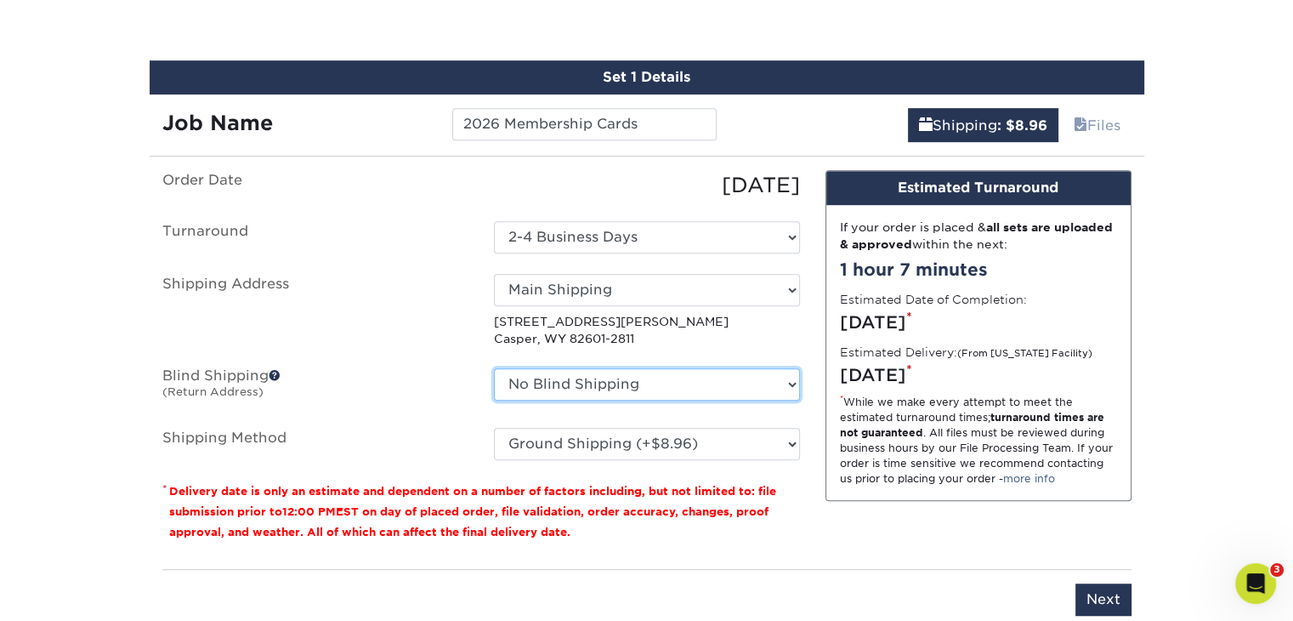
click at [544, 382] on select "No Blind Shipping Main Shipping + Add New Address" at bounding box center [647, 384] width 306 height 32
click at [544, 383] on select "No Blind Shipping Main Shipping + Add New Address" at bounding box center [647, 384] width 306 height 32
click at [496, 407] on ul "Order Date 10/15/2025 Turnaround Select One 2-4 Business Days Shipping Address …" at bounding box center [481, 315] width 638 height 290
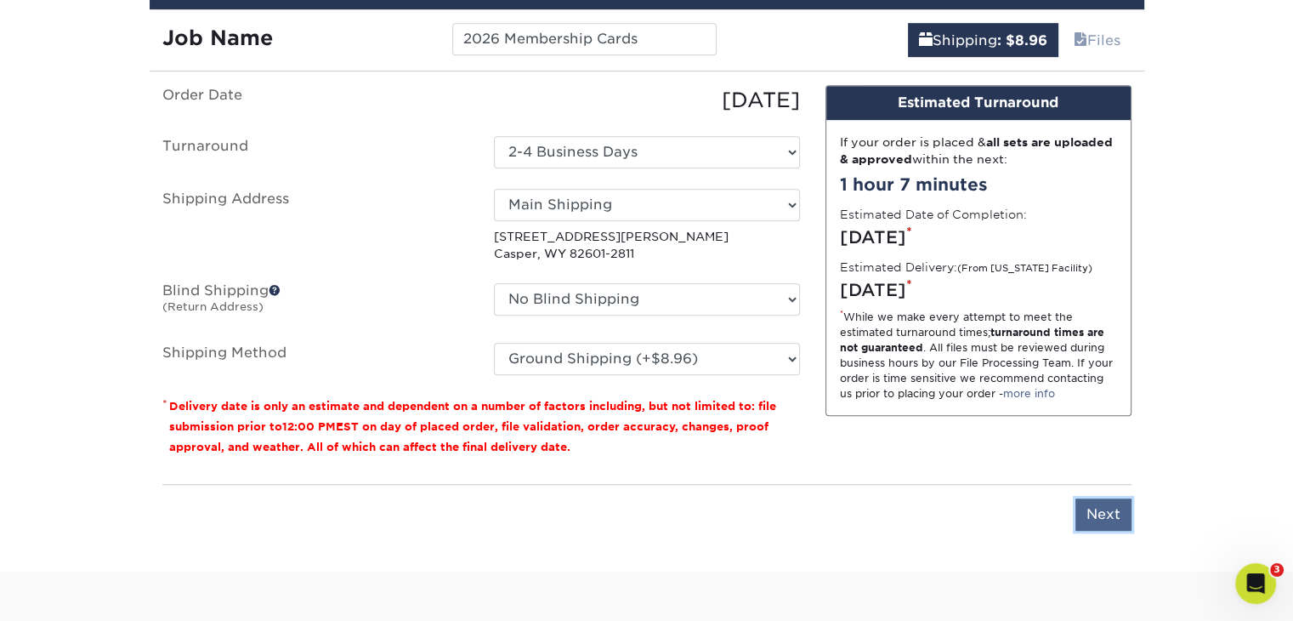
click at [1118, 508] on input "Next" at bounding box center [1103, 514] width 56 height 32
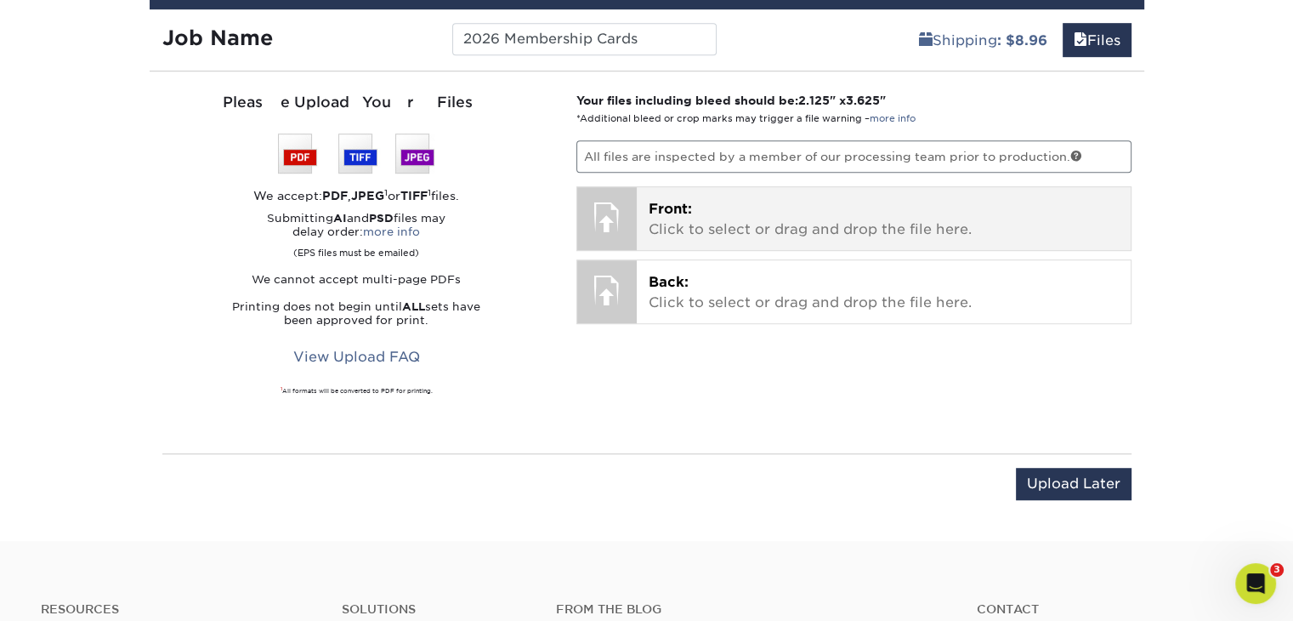
click at [755, 234] on p "Front: Click to select or drag and drop the file here." at bounding box center [884, 219] width 470 height 41
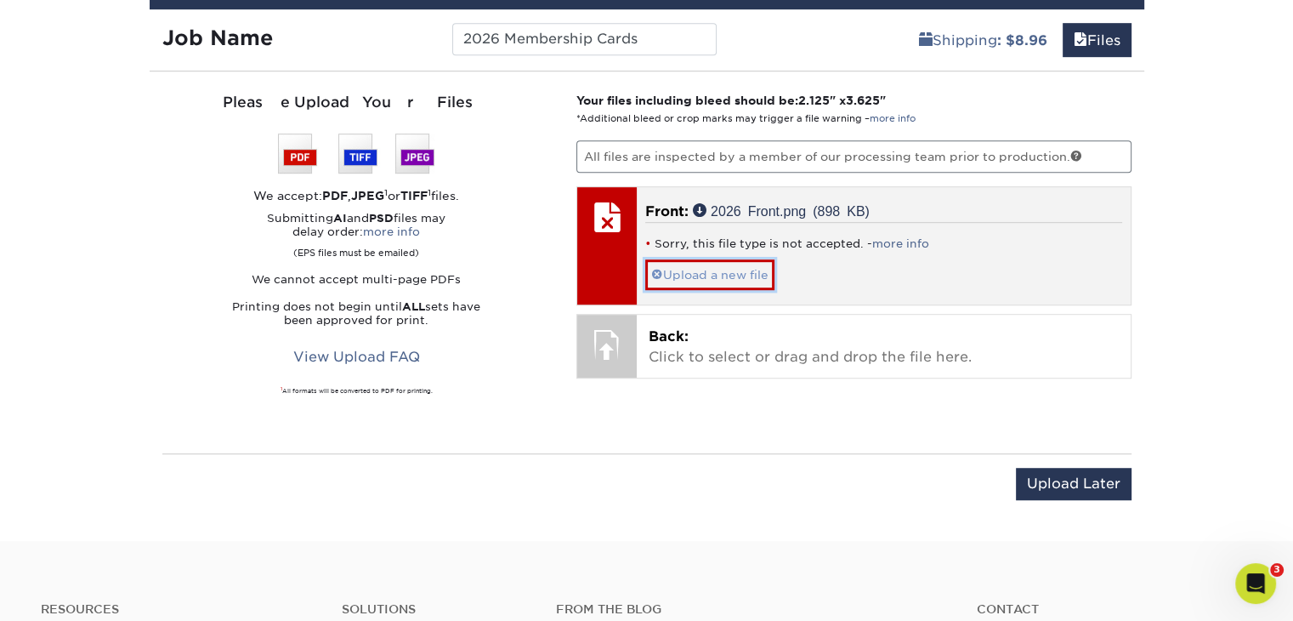
click at [762, 269] on link "Upload a new file" at bounding box center [709, 274] width 129 height 30
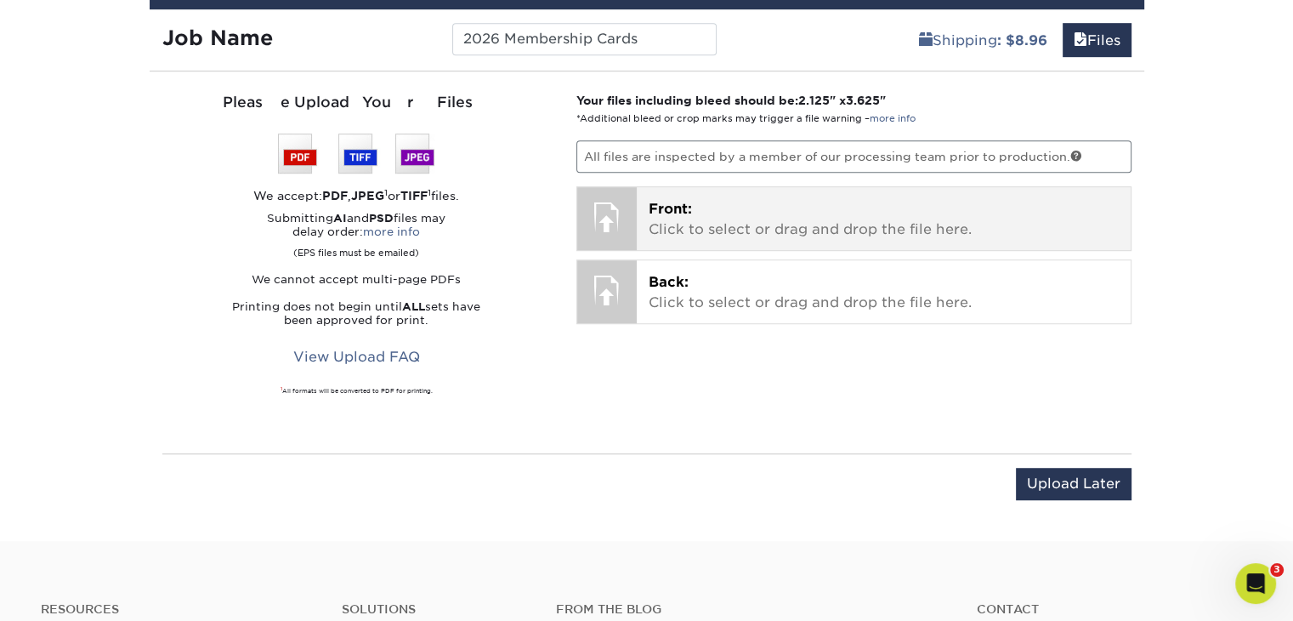
click at [727, 214] on p "Front: Click to select or drag and drop the file here." at bounding box center [884, 219] width 470 height 41
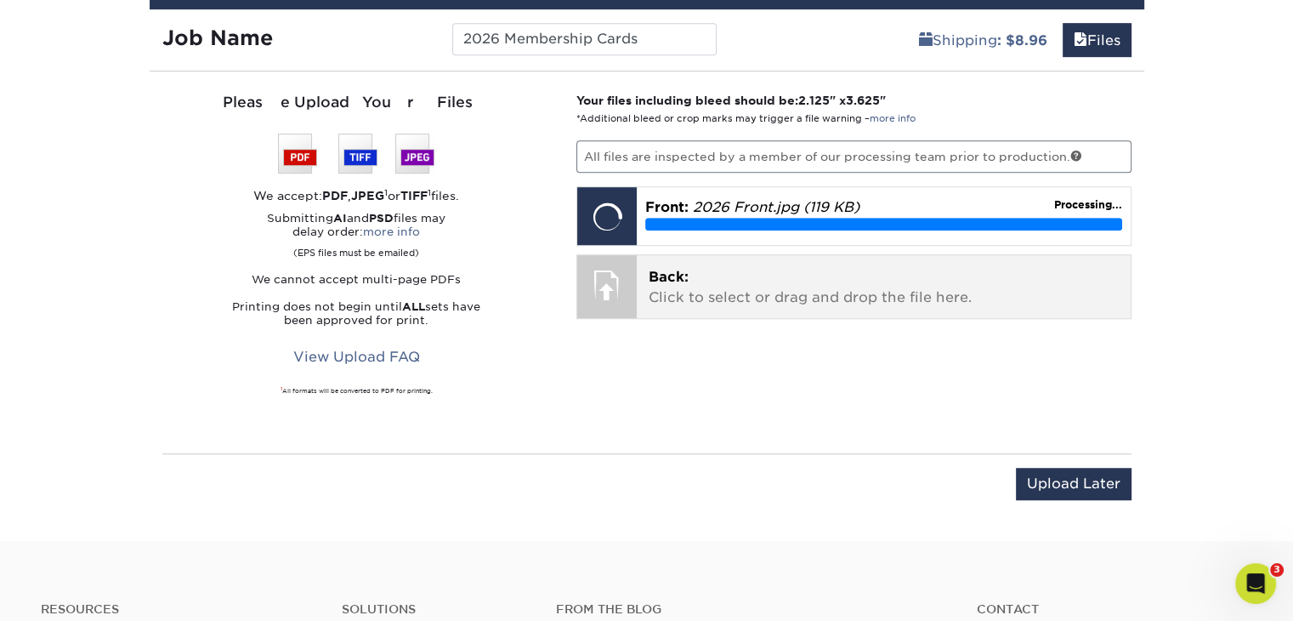
click at [718, 280] on p "Back: Click to select or drag and drop the file here." at bounding box center [884, 287] width 470 height 41
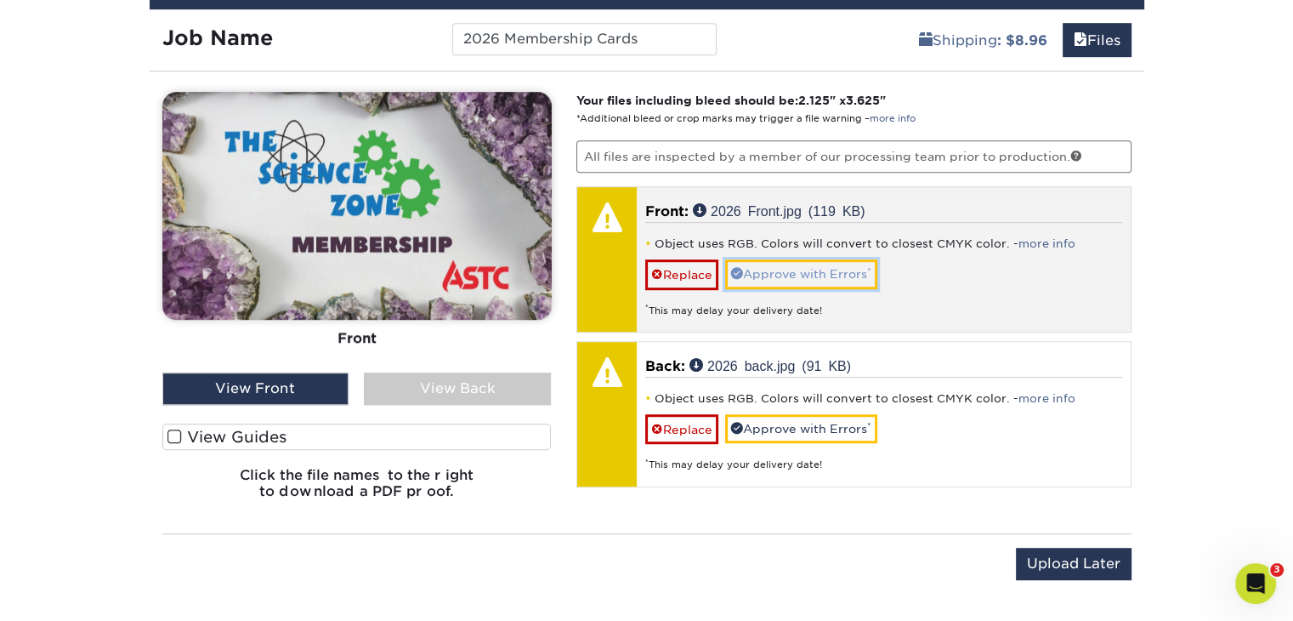
click at [867, 265] on link "Approve with Errors *" at bounding box center [801, 273] width 152 height 29
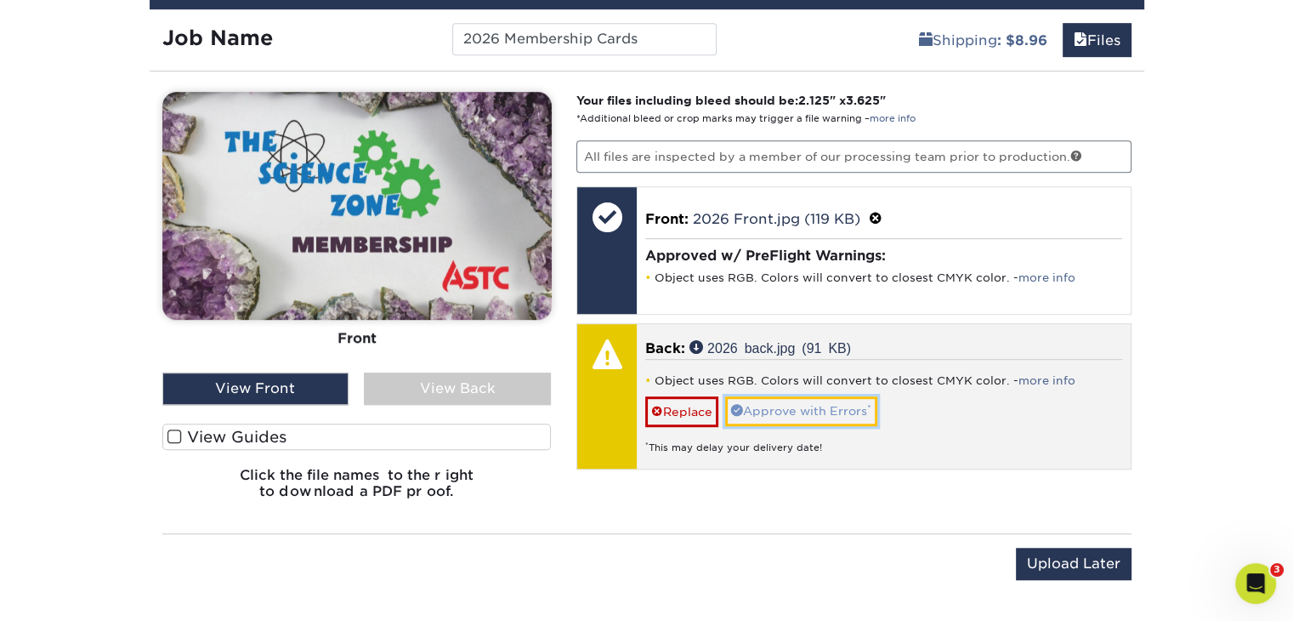
click at [843, 412] on link "Approve with Errors *" at bounding box center [801, 410] width 152 height 29
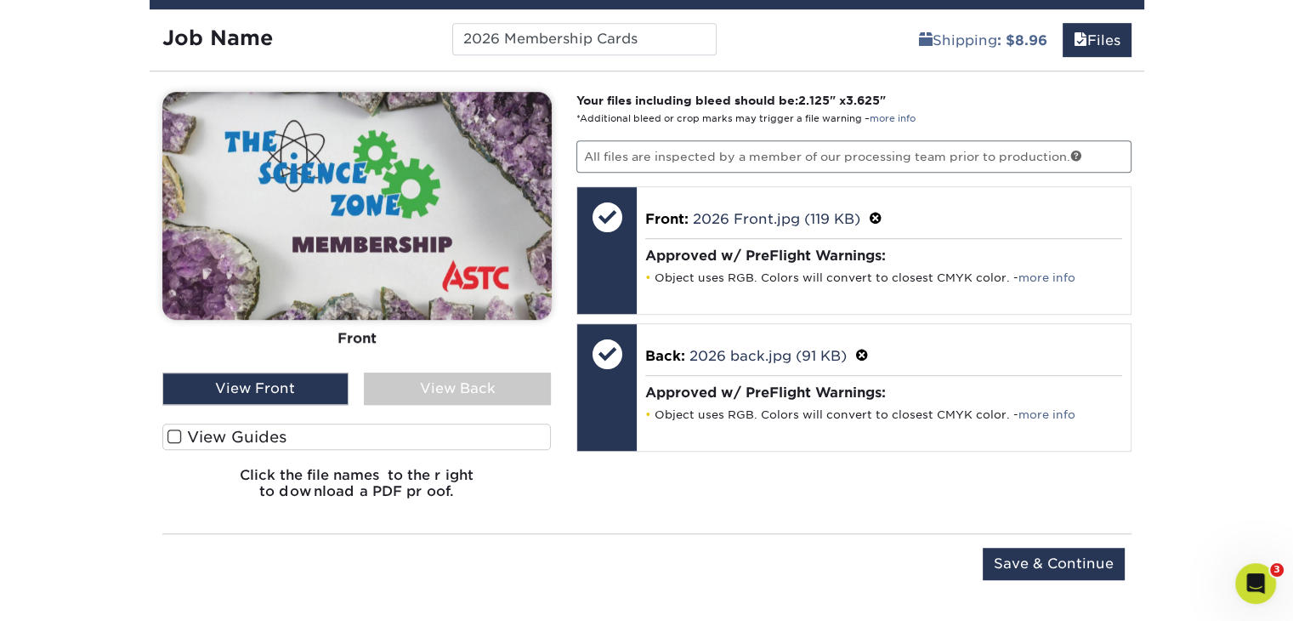
click at [396, 382] on div "View Back" at bounding box center [457, 388] width 187 height 32
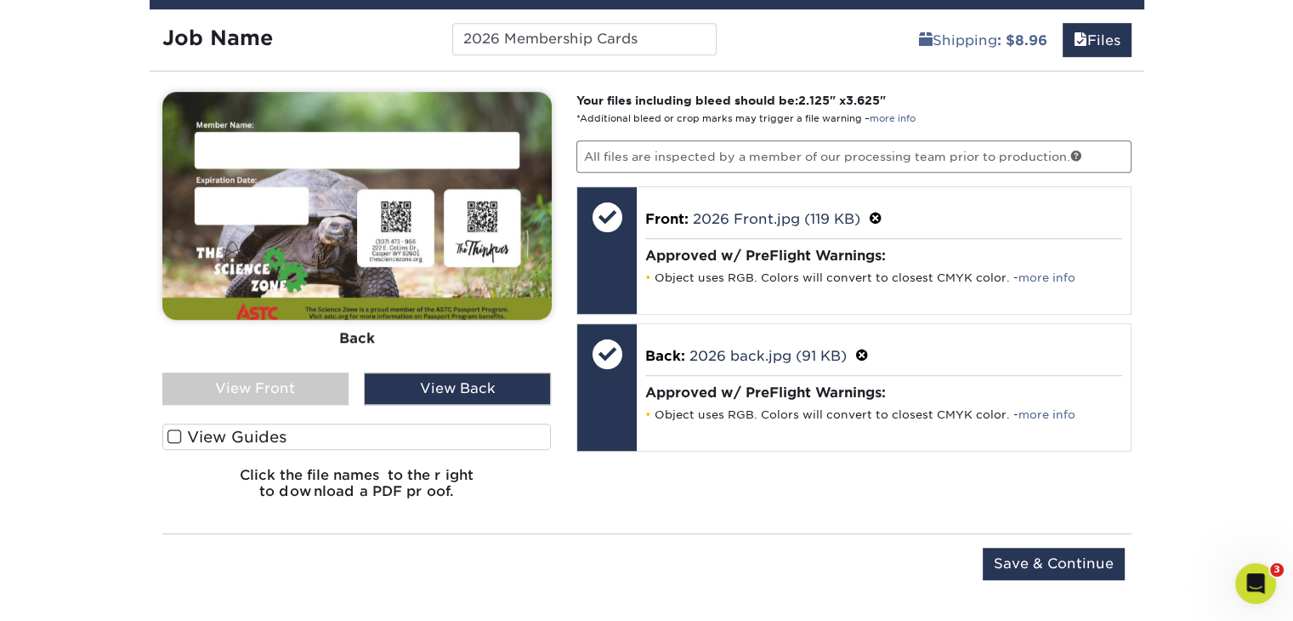
click at [316, 387] on div "View Front" at bounding box center [255, 388] width 187 height 32
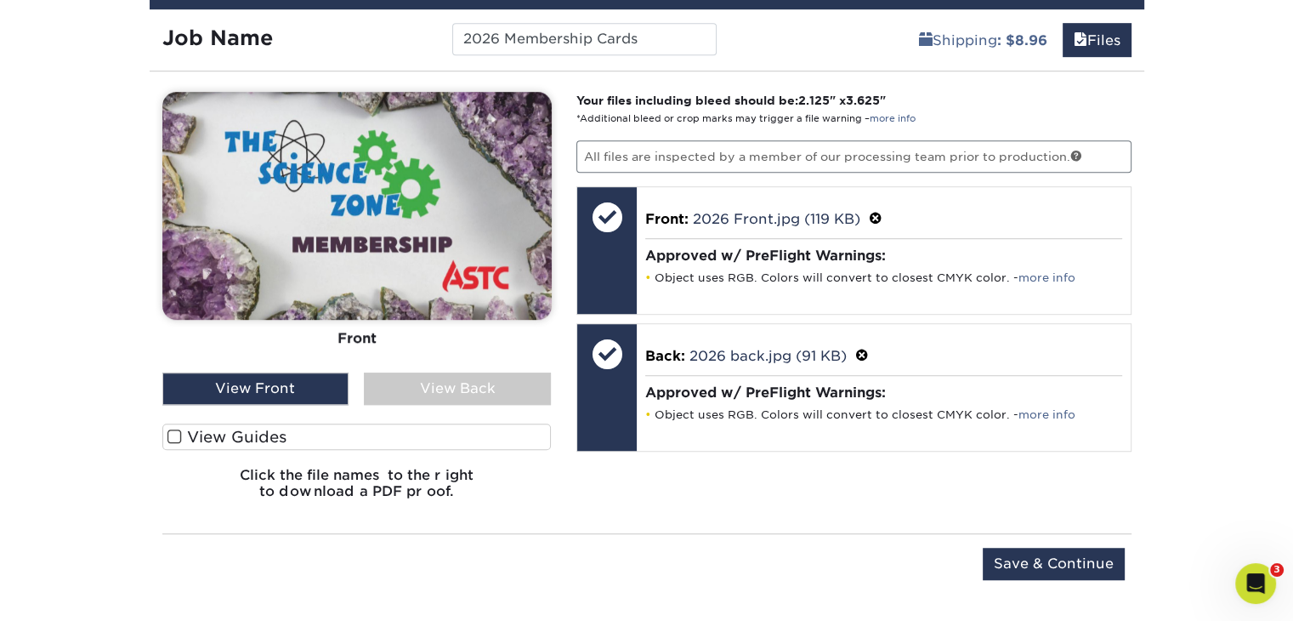
click at [390, 388] on div "View Back" at bounding box center [457, 388] width 187 height 32
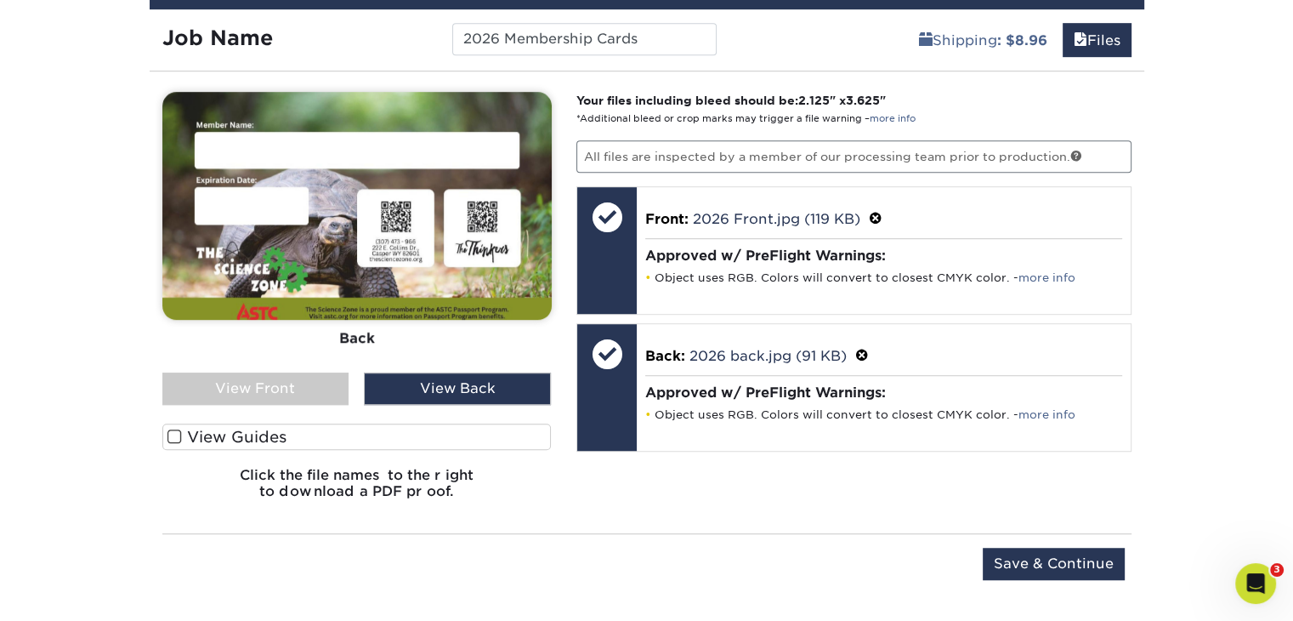
click at [326, 388] on div "View Front" at bounding box center [255, 388] width 187 height 32
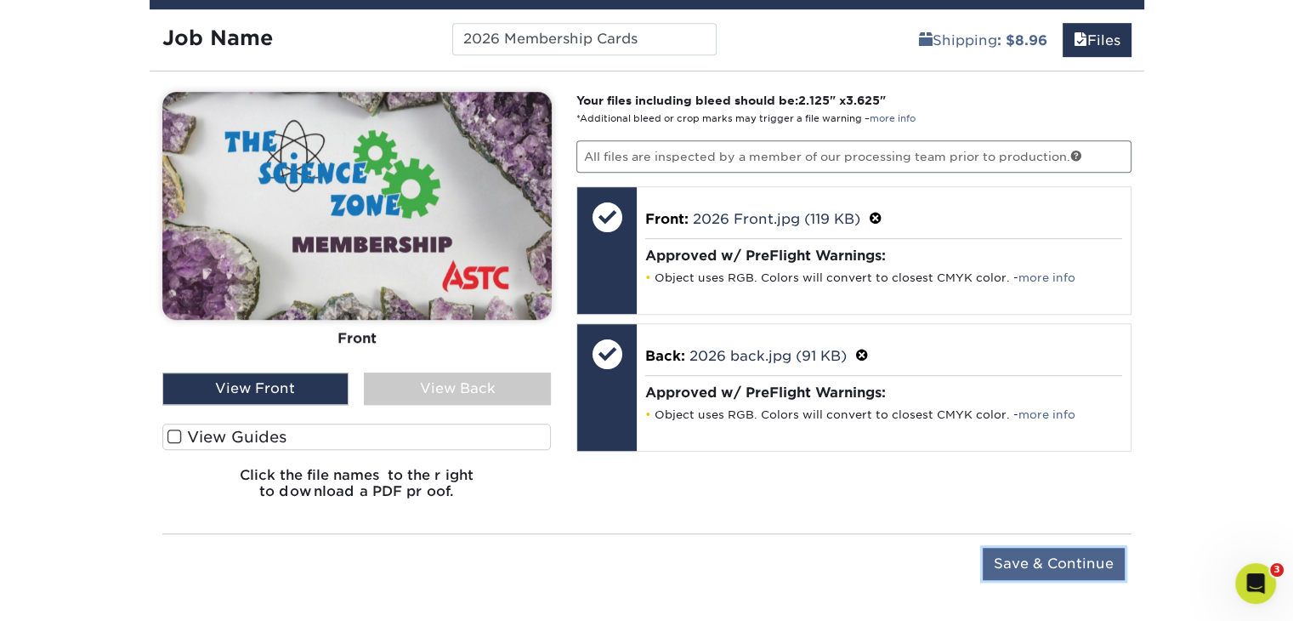
click at [1043, 562] on input "Save & Continue" at bounding box center [1054, 563] width 142 height 32
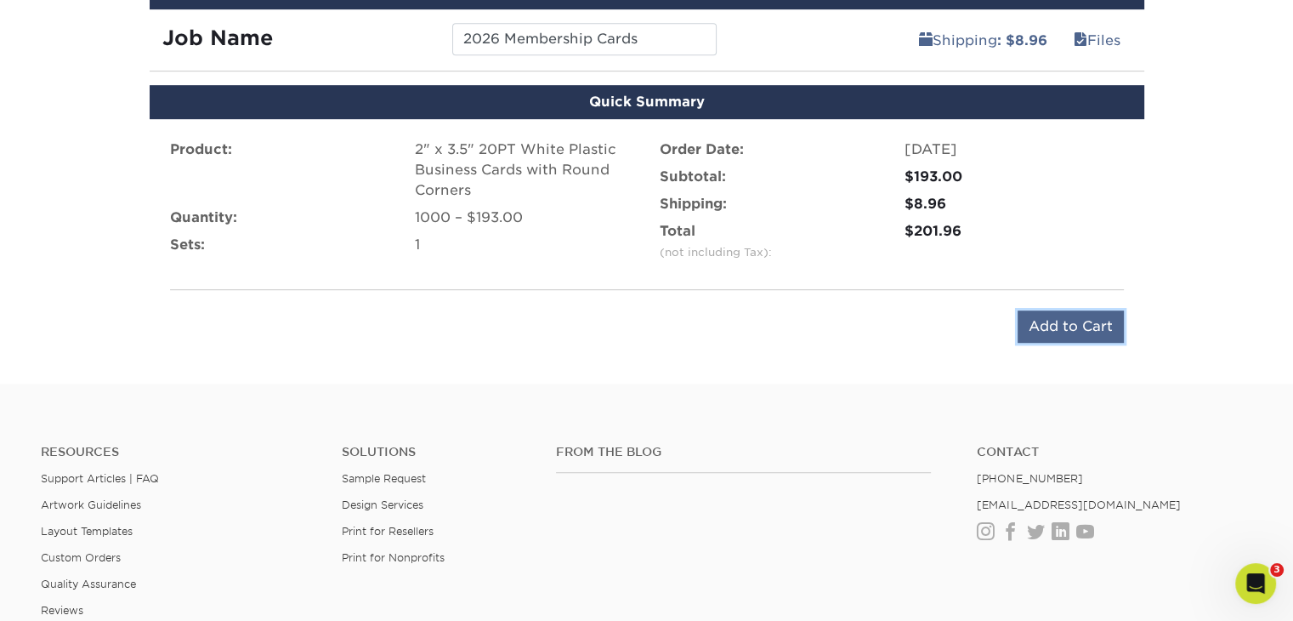
click at [1085, 324] on input "Add to Cart" at bounding box center [1070, 326] width 106 height 32
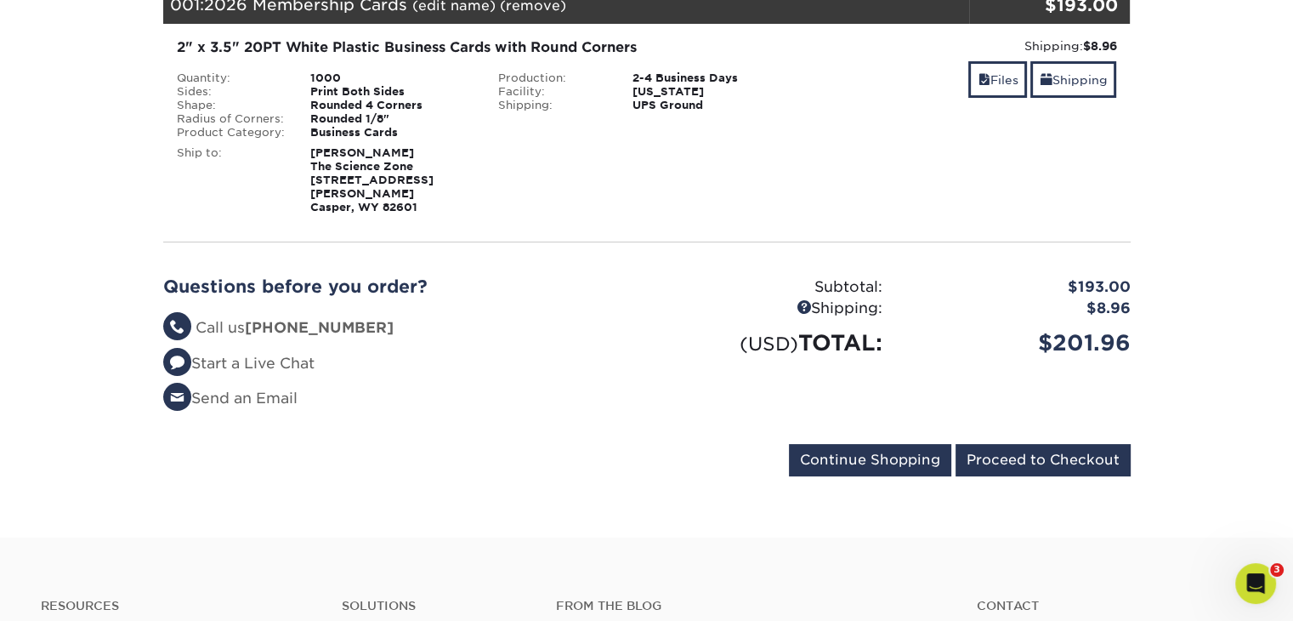
scroll to position [340, 0]
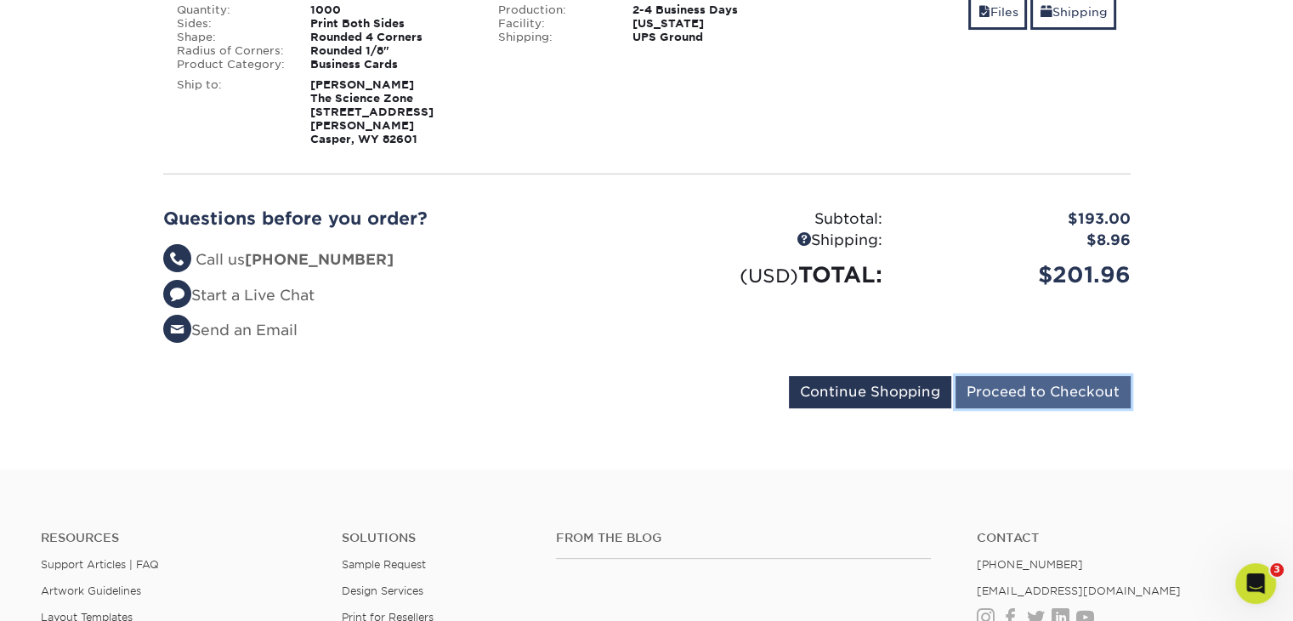
click at [1071, 378] on input "Proceed to Checkout" at bounding box center [1042, 392] width 175 height 32
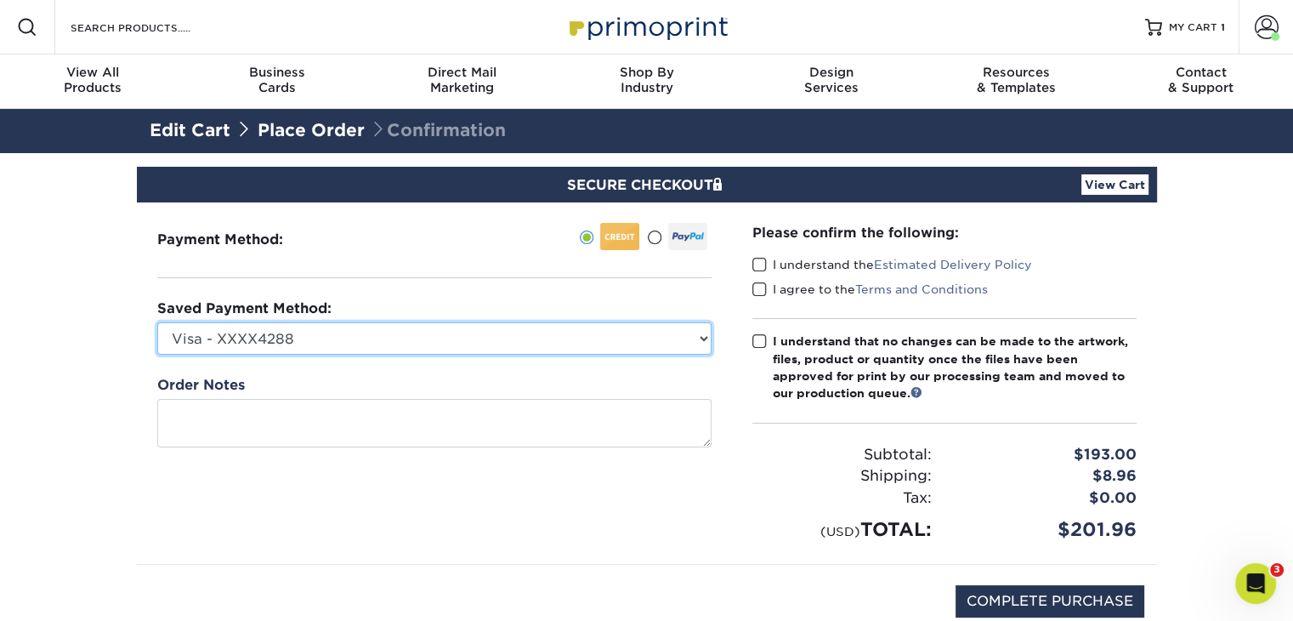
click at [592, 335] on select "Visa - XXXX4288 Visa - XXXX4247 Visa - XXXX6101 Visa - XXXX2320 Visa - XXXX1470…" at bounding box center [434, 338] width 554 height 32
select select "71988"
click at [157, 322] on select "Visa - XXXX4288 Visa - XXXX4247 Visa - XXXX6101 Visa - XXXX2320 Visa - XXXX1470…" at bounding box center [434, 338] width 554 height 32
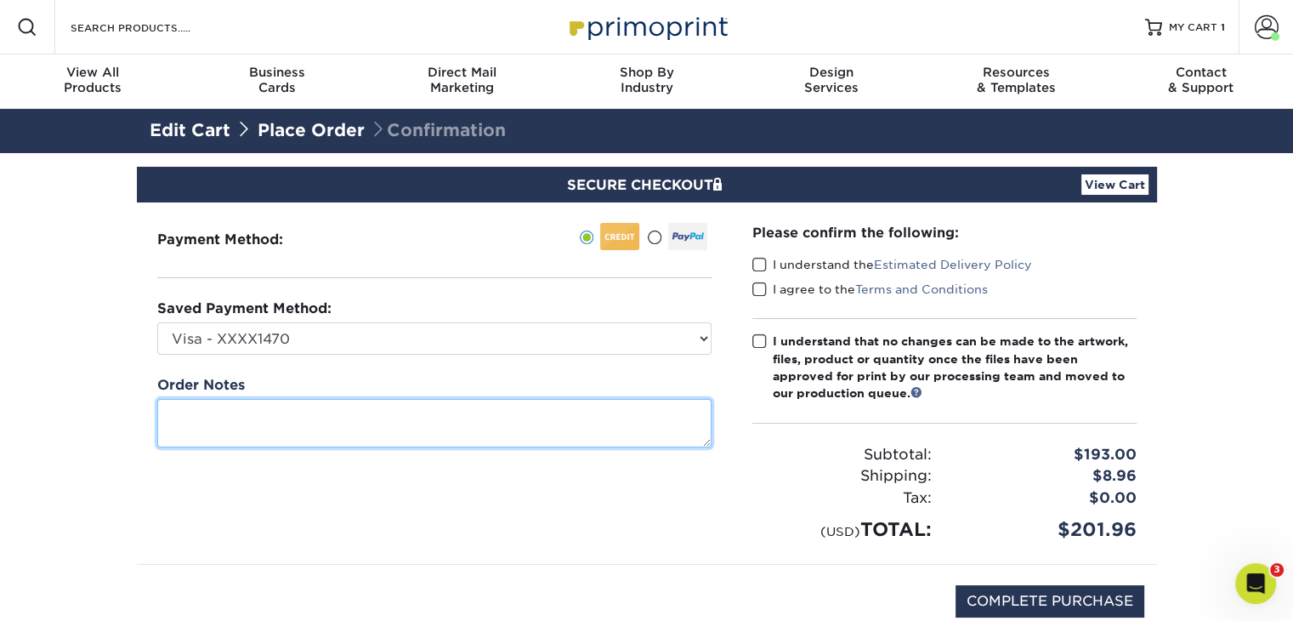
click at [232, 420] on textarea at bounding box center [434, 423] width 554 height 48
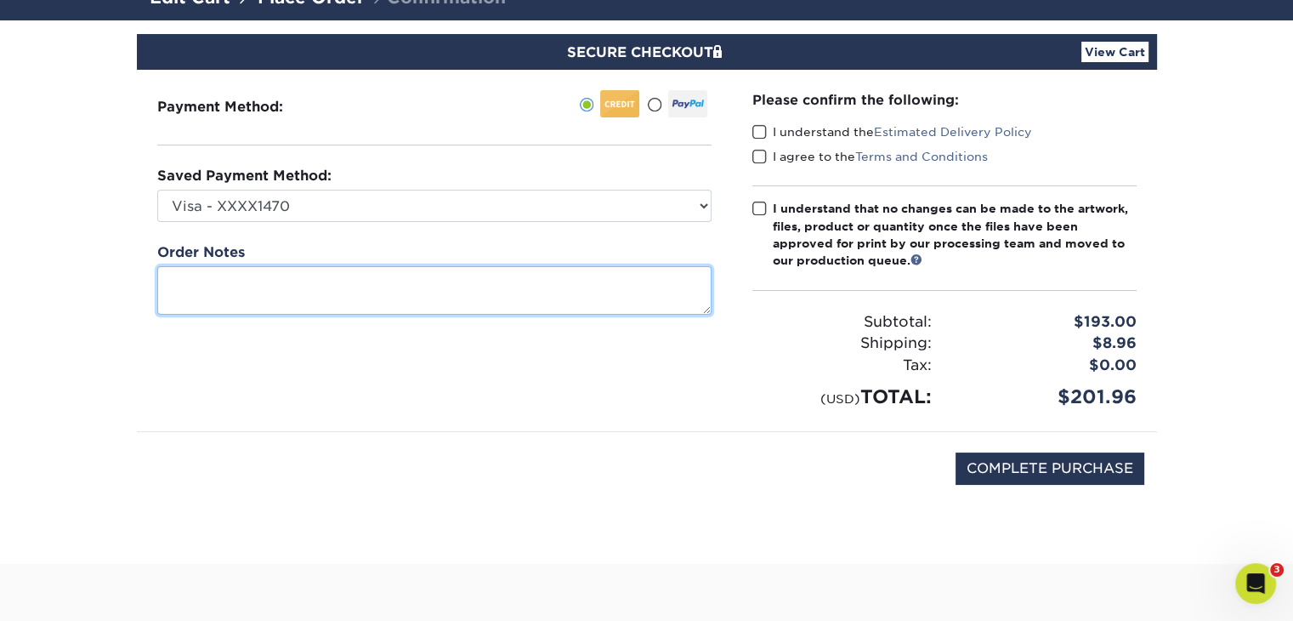
scroll to position [170, 0]
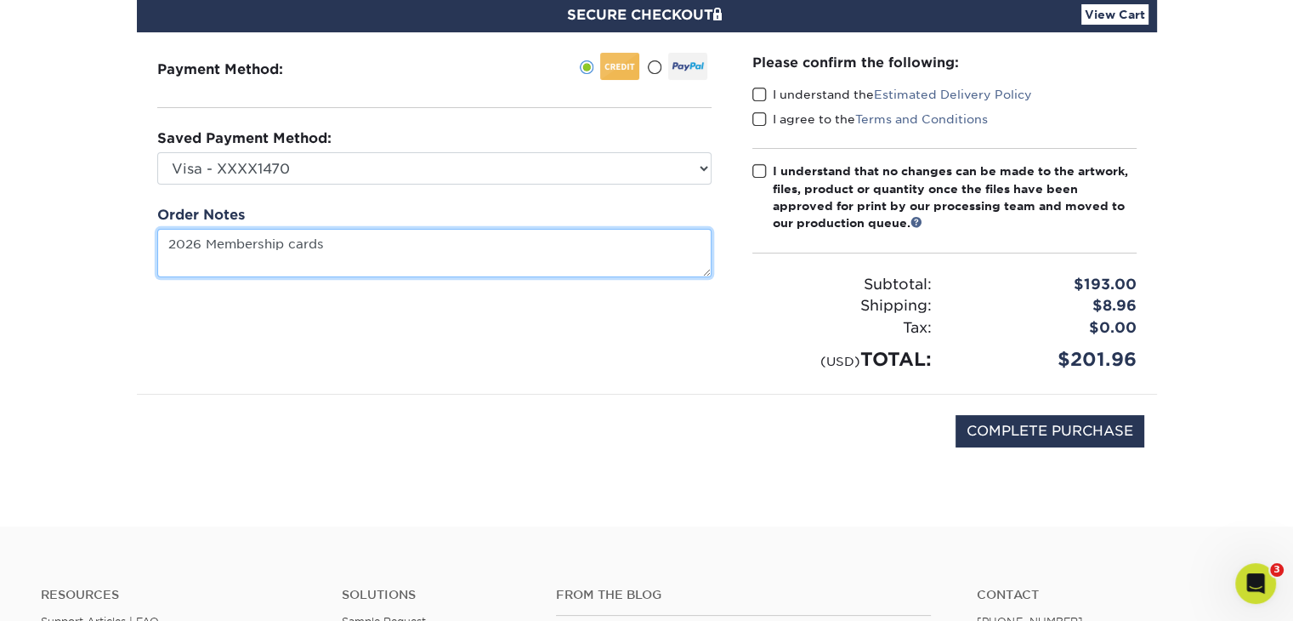
type textarea "2026 Membership cards"
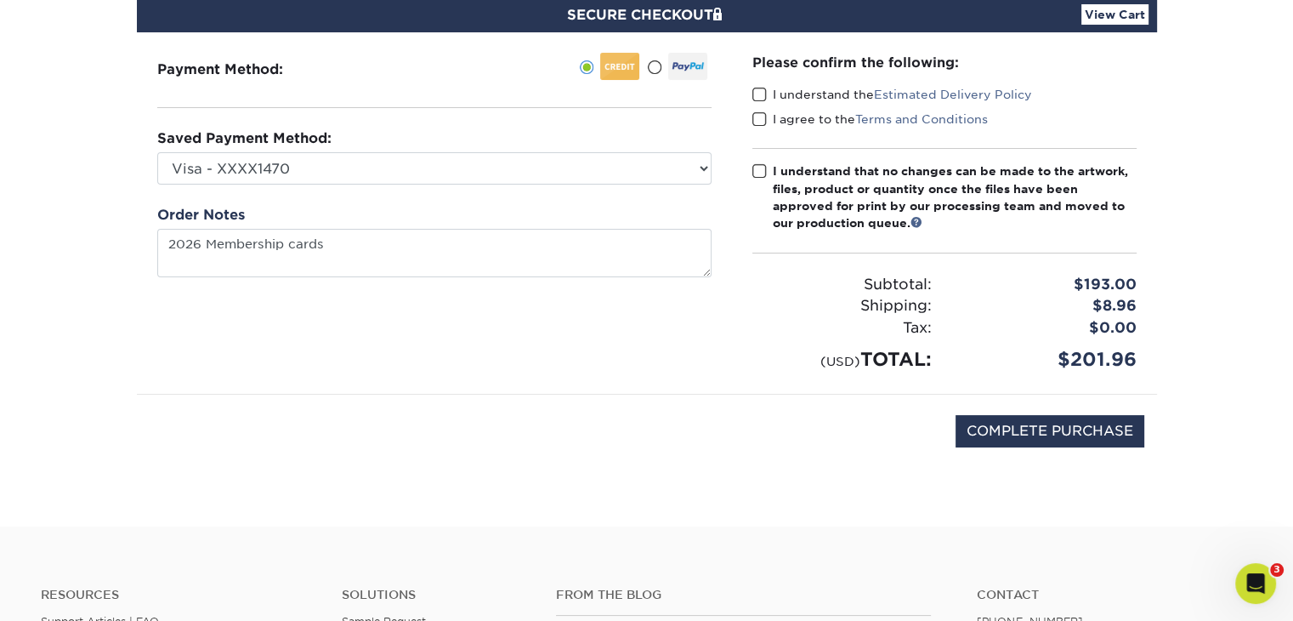
click at [761, 94] on span at bounding box center [759, 95] width 14 height 16
click at [0, 0] on input "I understand the Estimated Delivery Policy" at bounding box center [0, 0] width 0 height 0
click at [762, 122] on span at bounding box center [759, 119] width 14 height 16
click at [0, 0] on input "I agree to the Terms and Conditions" at bounding box center [0, 0] width 0 height 0
click at [755, 167] on span at bounding box center [759, 171] width 14 height 16
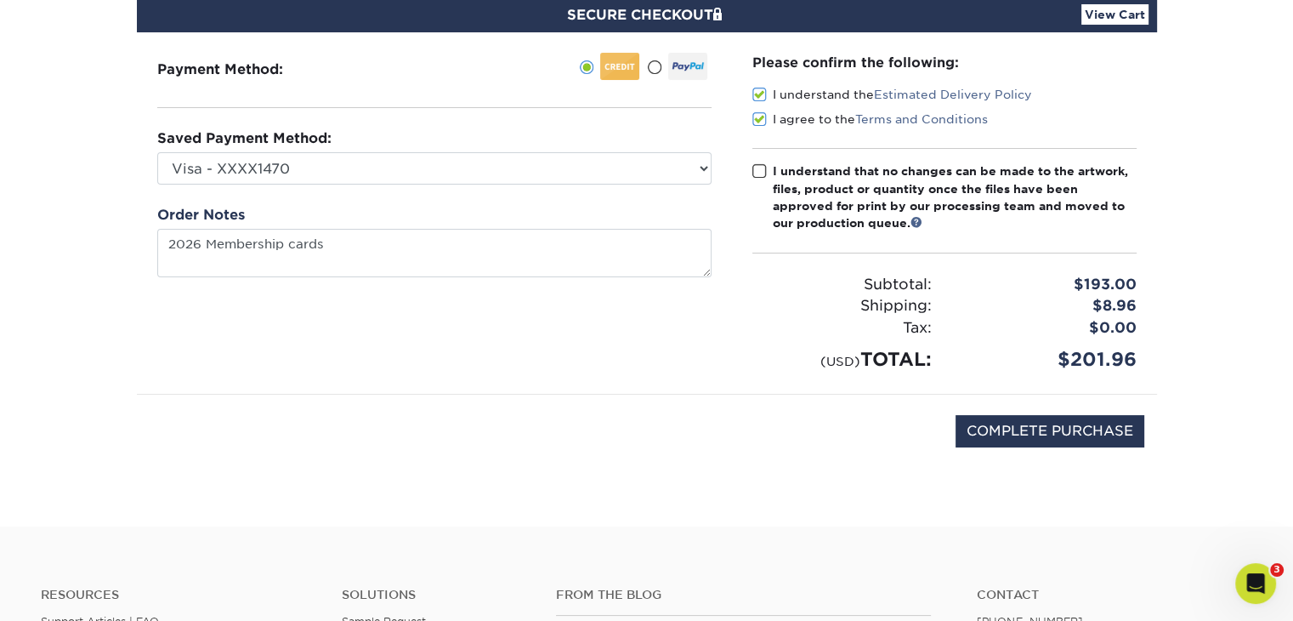
click at [0, 0] on input "I understand that no changes can be made to the artwork, files, product or quan…" at bounding box center [0, 0] width 0 height 0
click at [1032, 436] on input "COMPLETE PURCHASE" at bounding box center [1049, 431] width 189 height 32
type input "PROCESSING, PLEASE WAIT..."
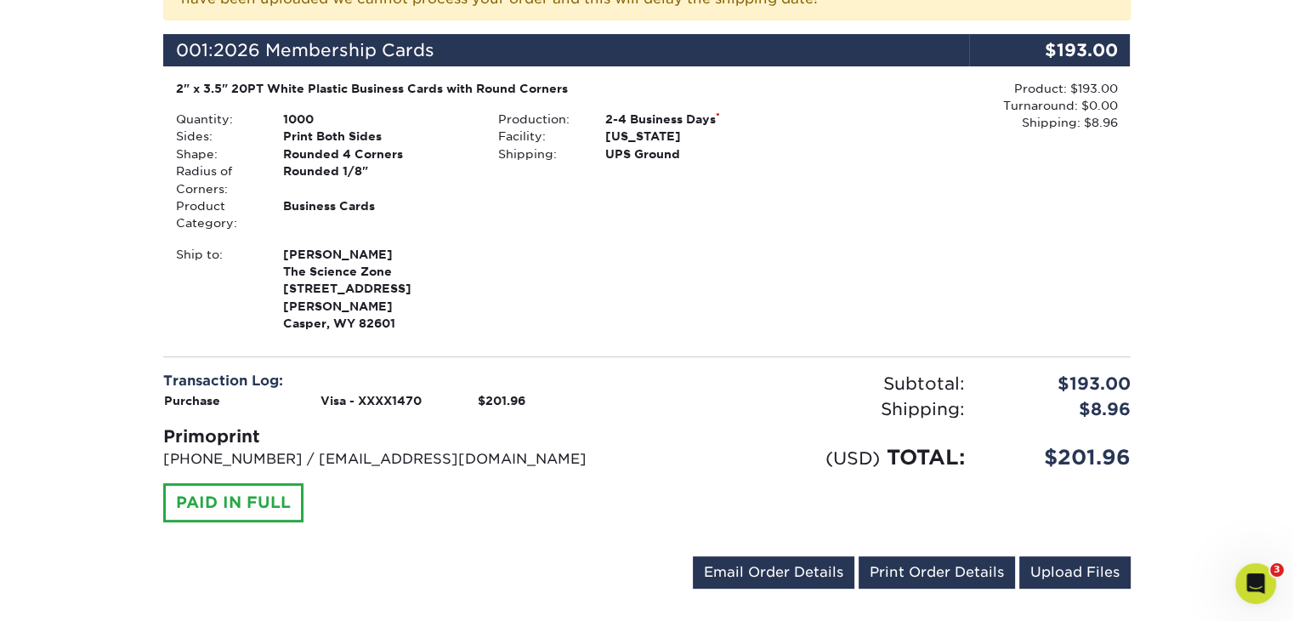
scroll to position [680, 0]
